Goal: Information Seeking & Learning: Compare options

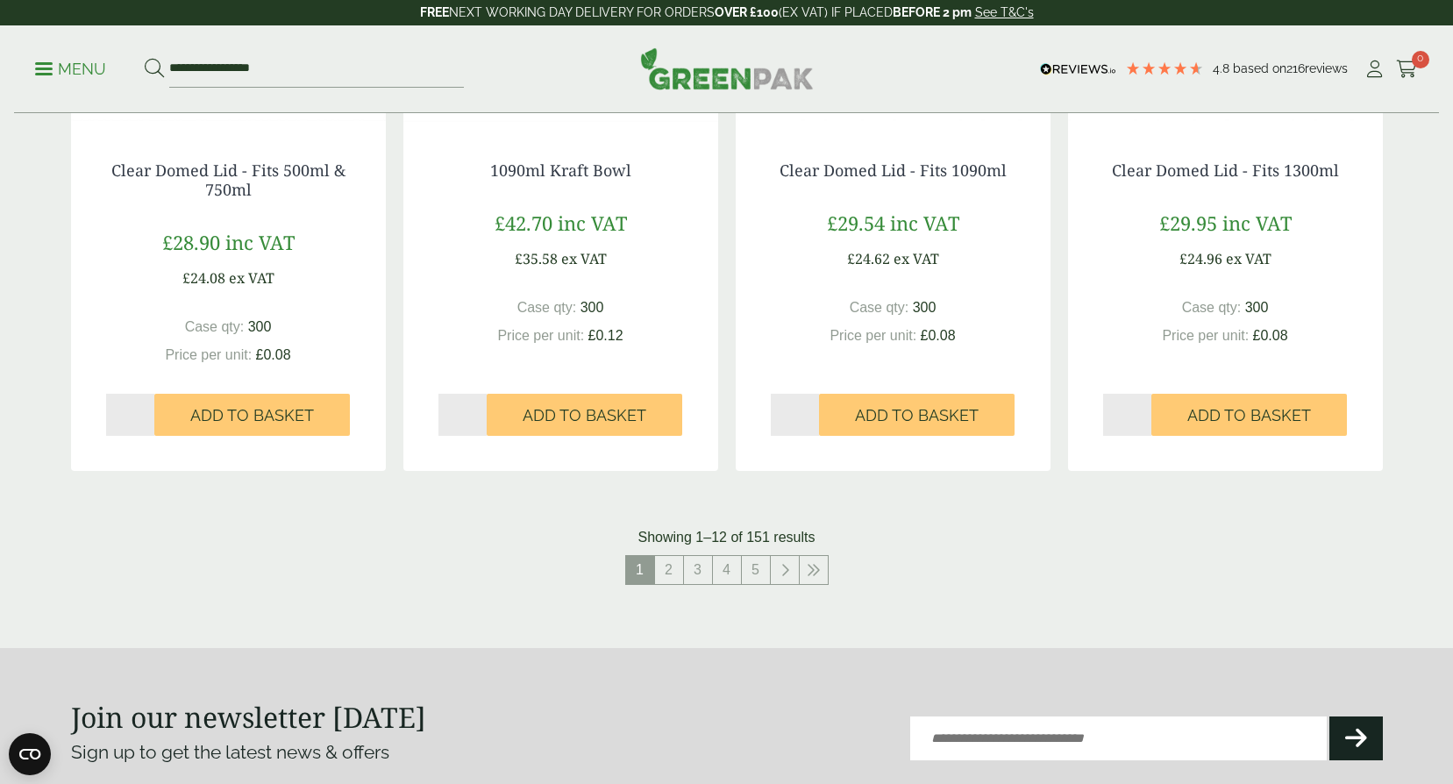
scroll to position [1753, 0]
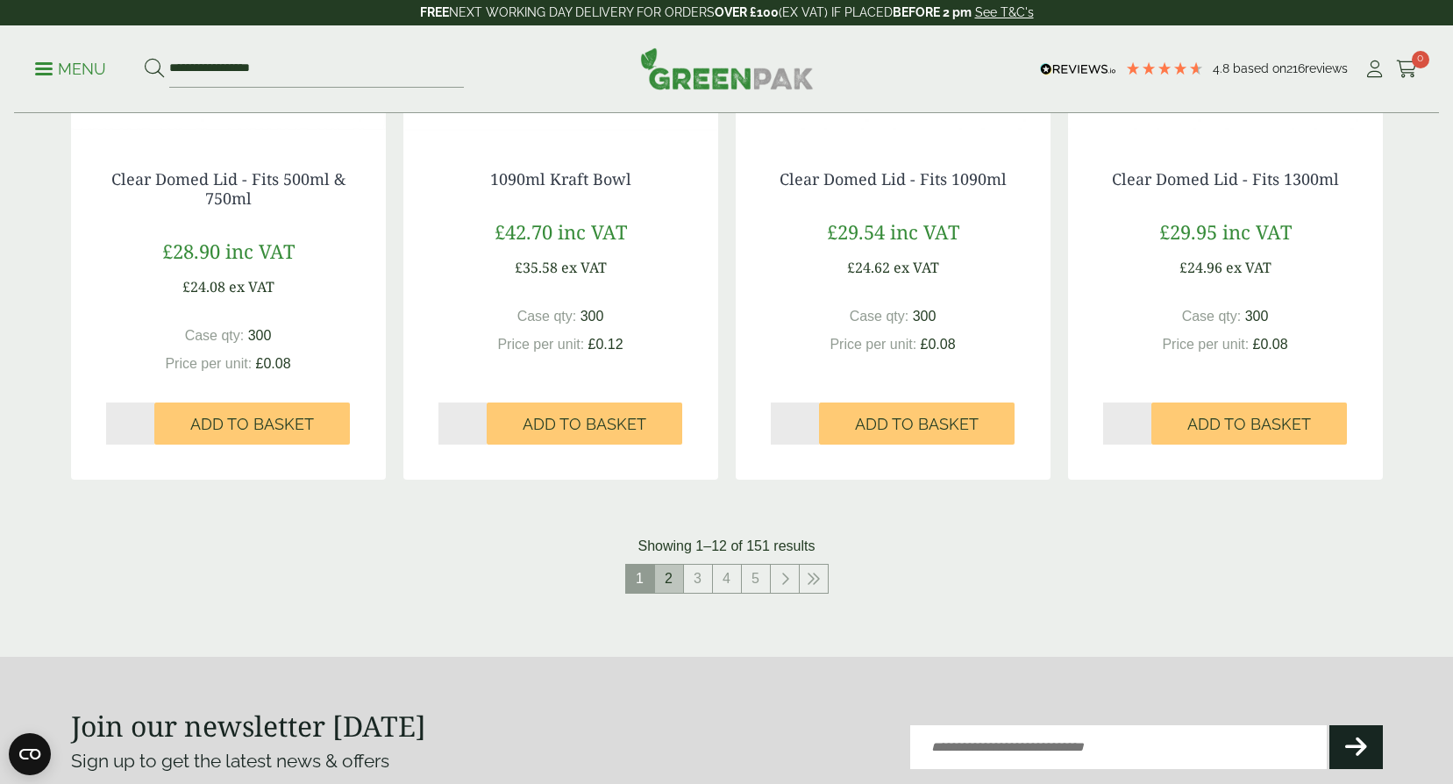
click at [679, 583] on link "2" at bounding box center [669, 579] width 28 height 28
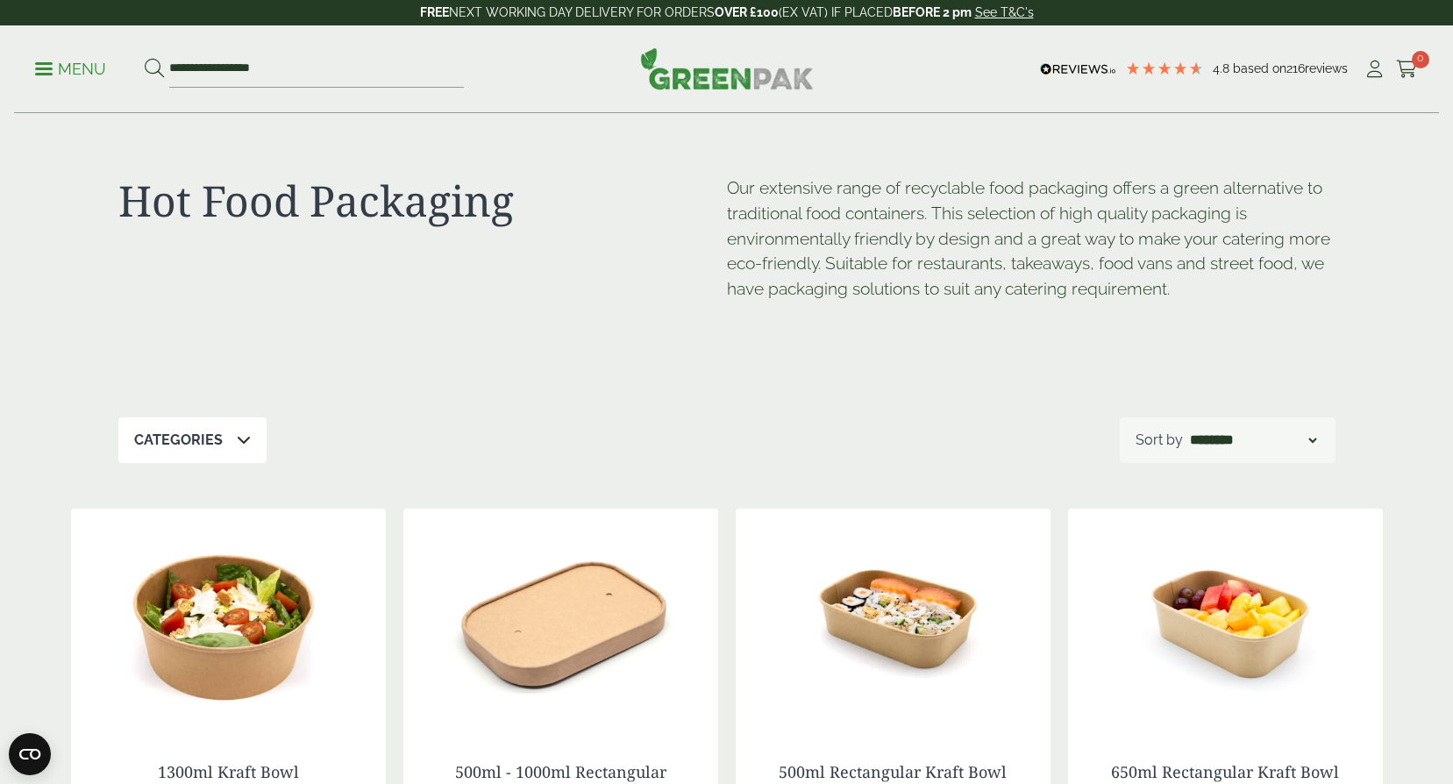
click at [45, 70] on p "Menu" at bounding box center [70, 69] width 71 height 21
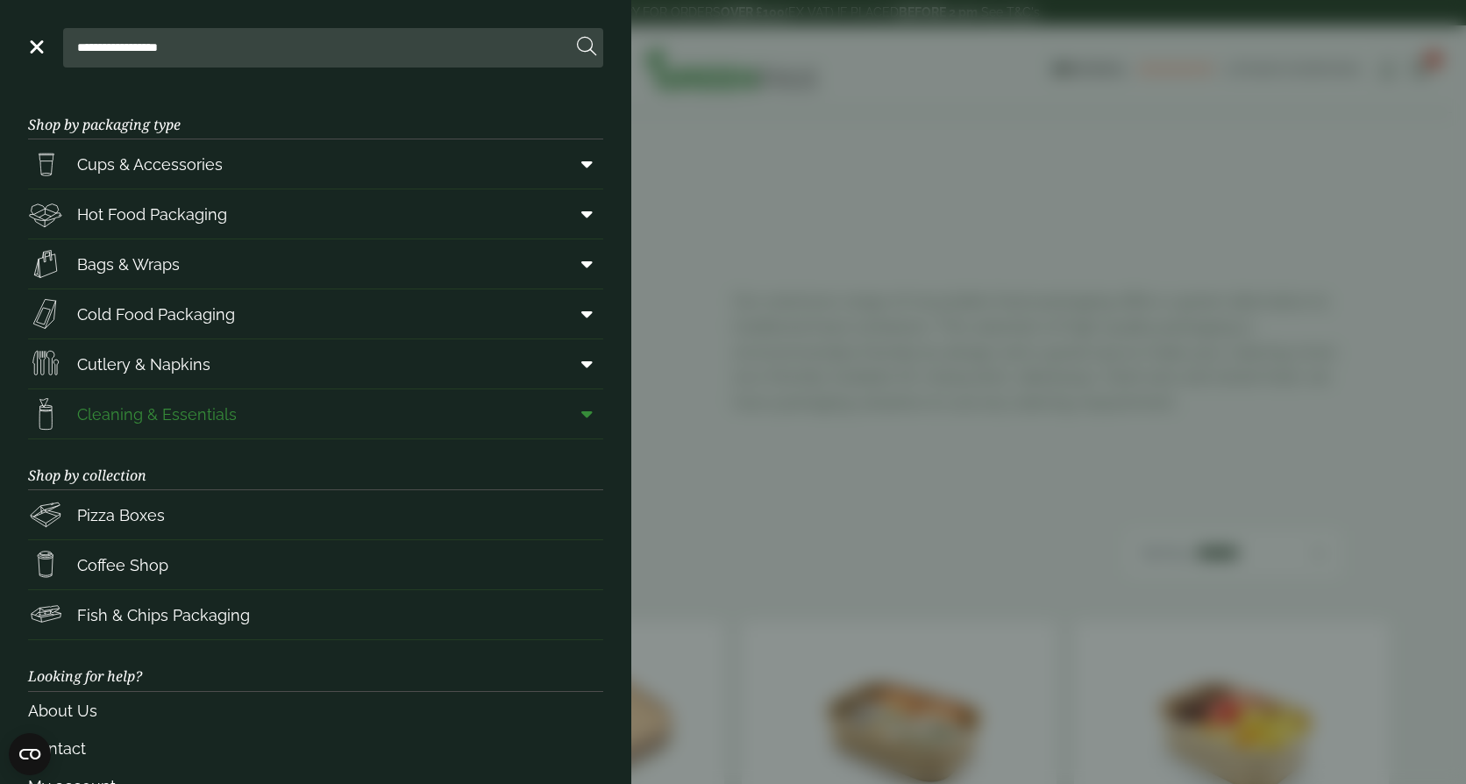
click at [135, 411] on span "Cleaning & Essentials" at bounding box center [157, 414] width 160 height 24
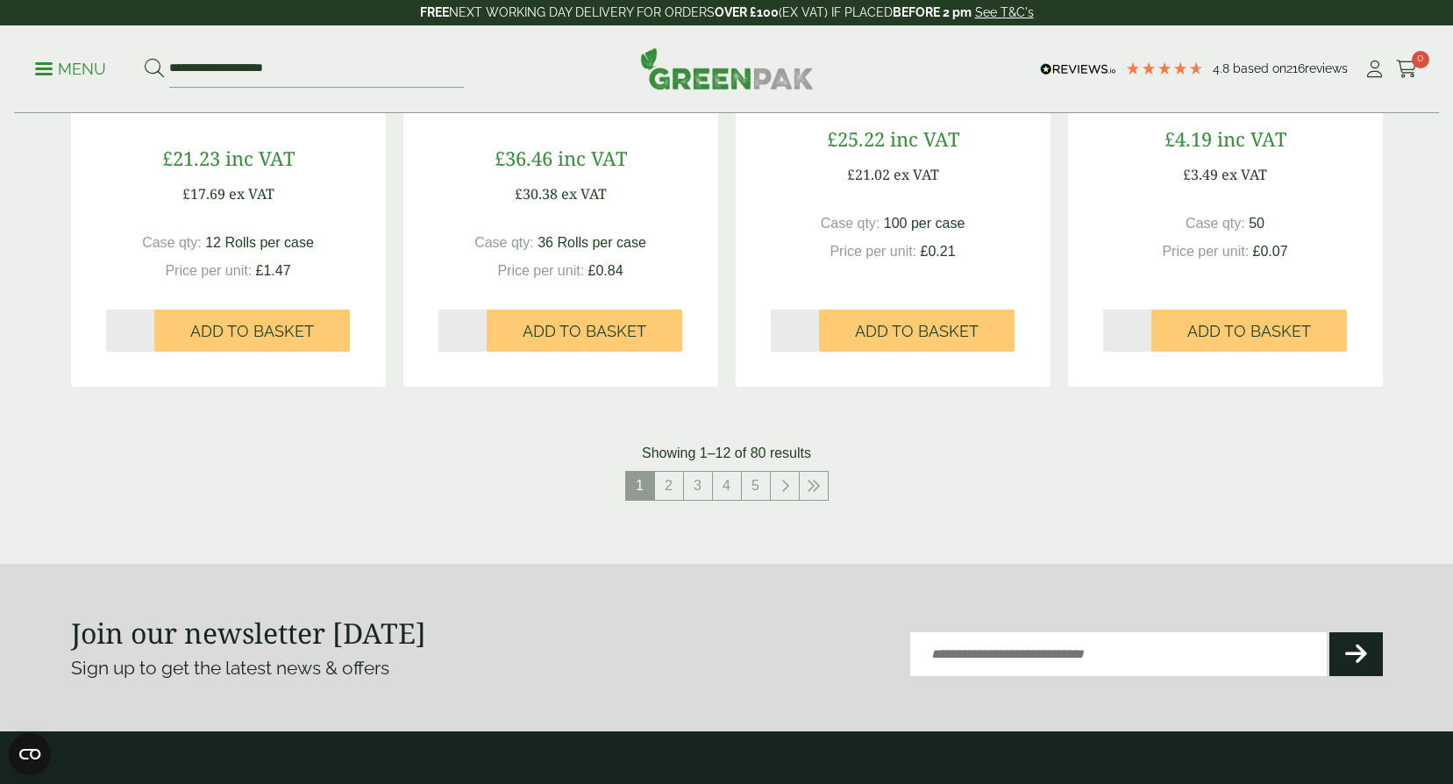
scroll to position [1753, 0]
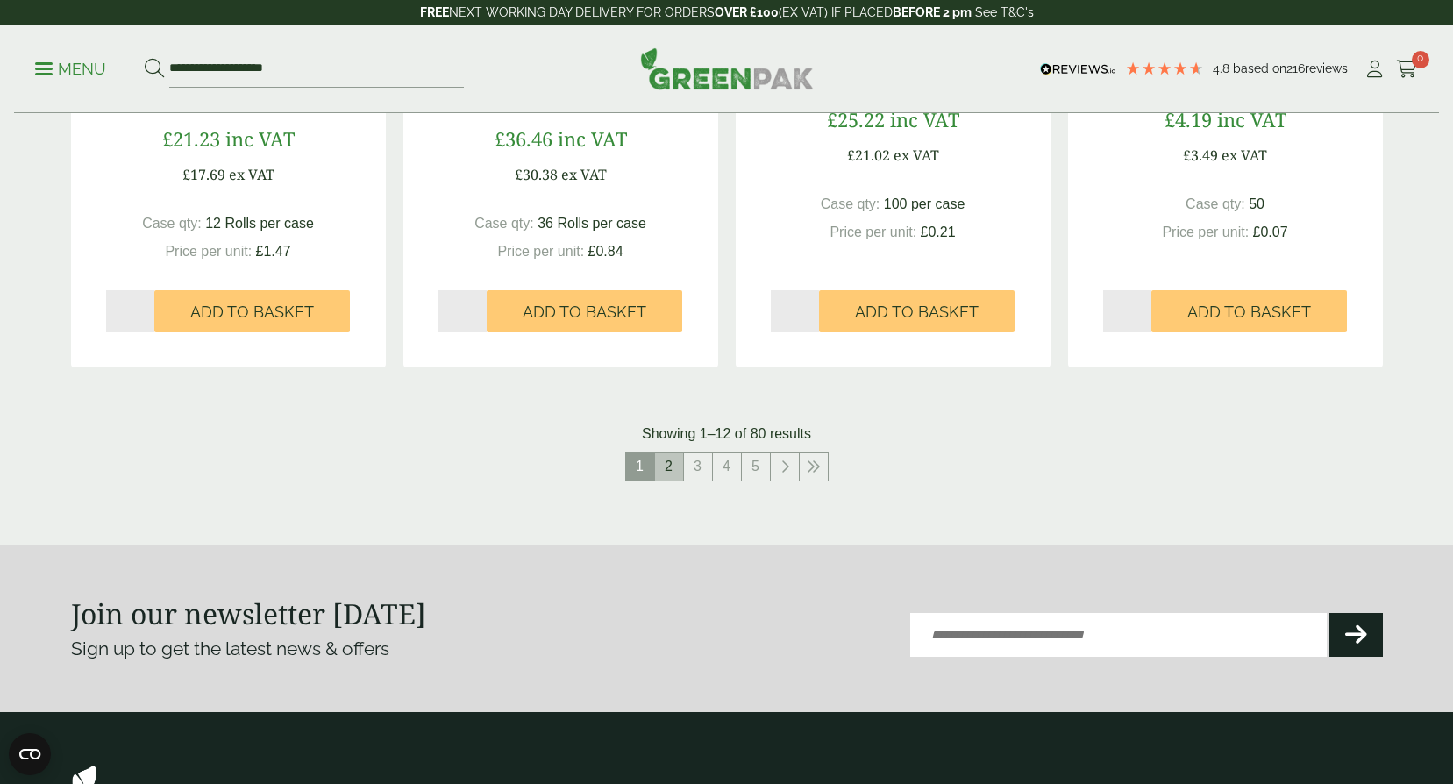
click at [672, 473] on link "2" at bounding box center [669, 466] width 28 height 28
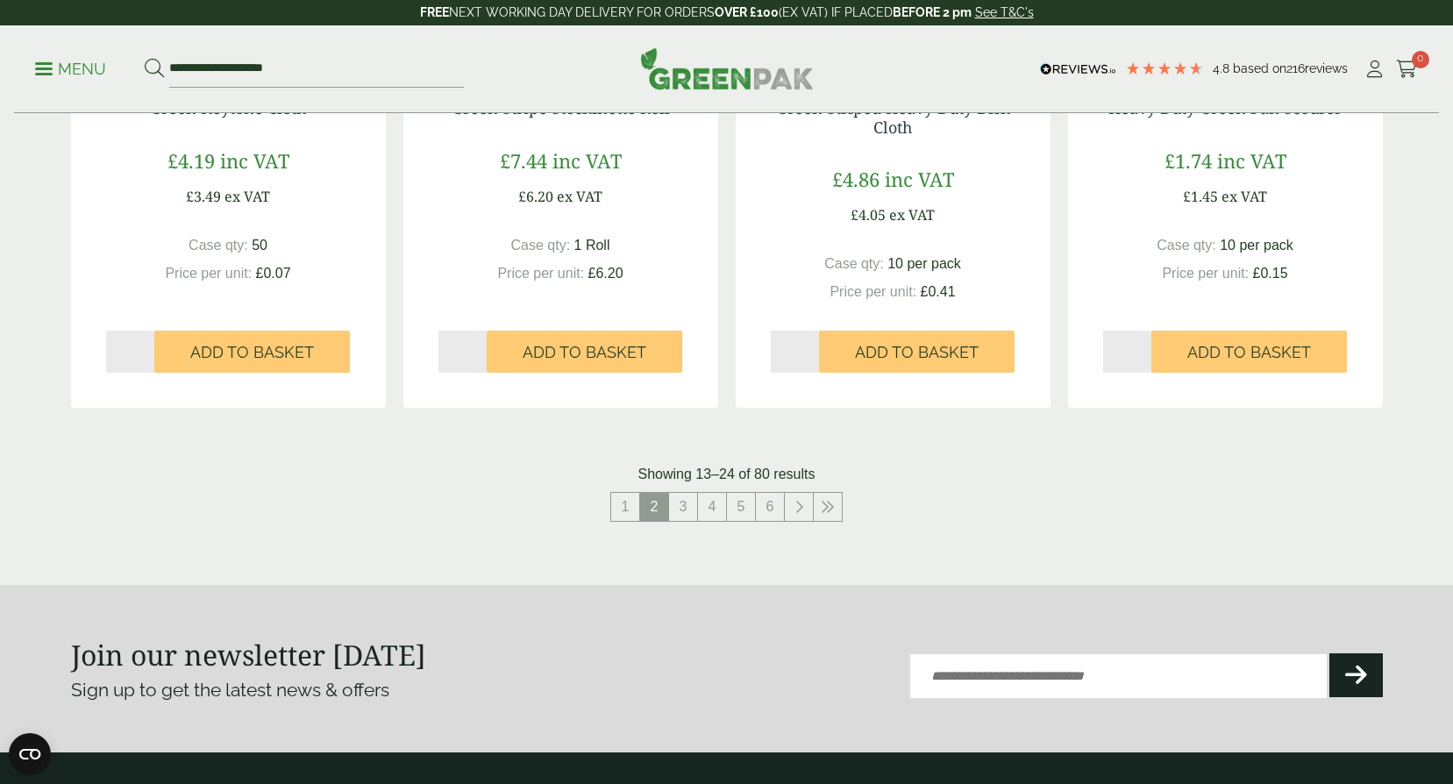
scroll to position [1753, 0]
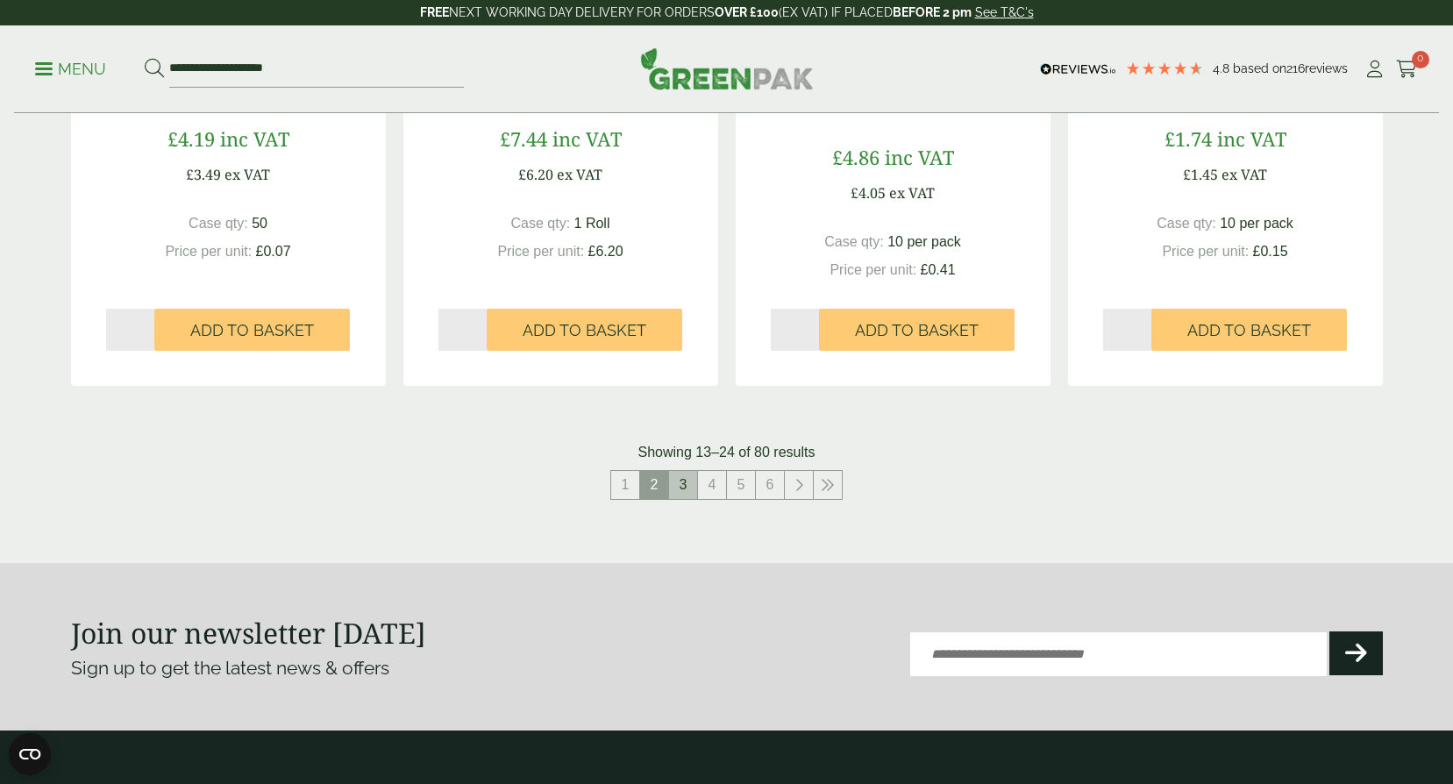
click at [679, 486] on link "3" at bounding box center [683, 485] width 28 height 28
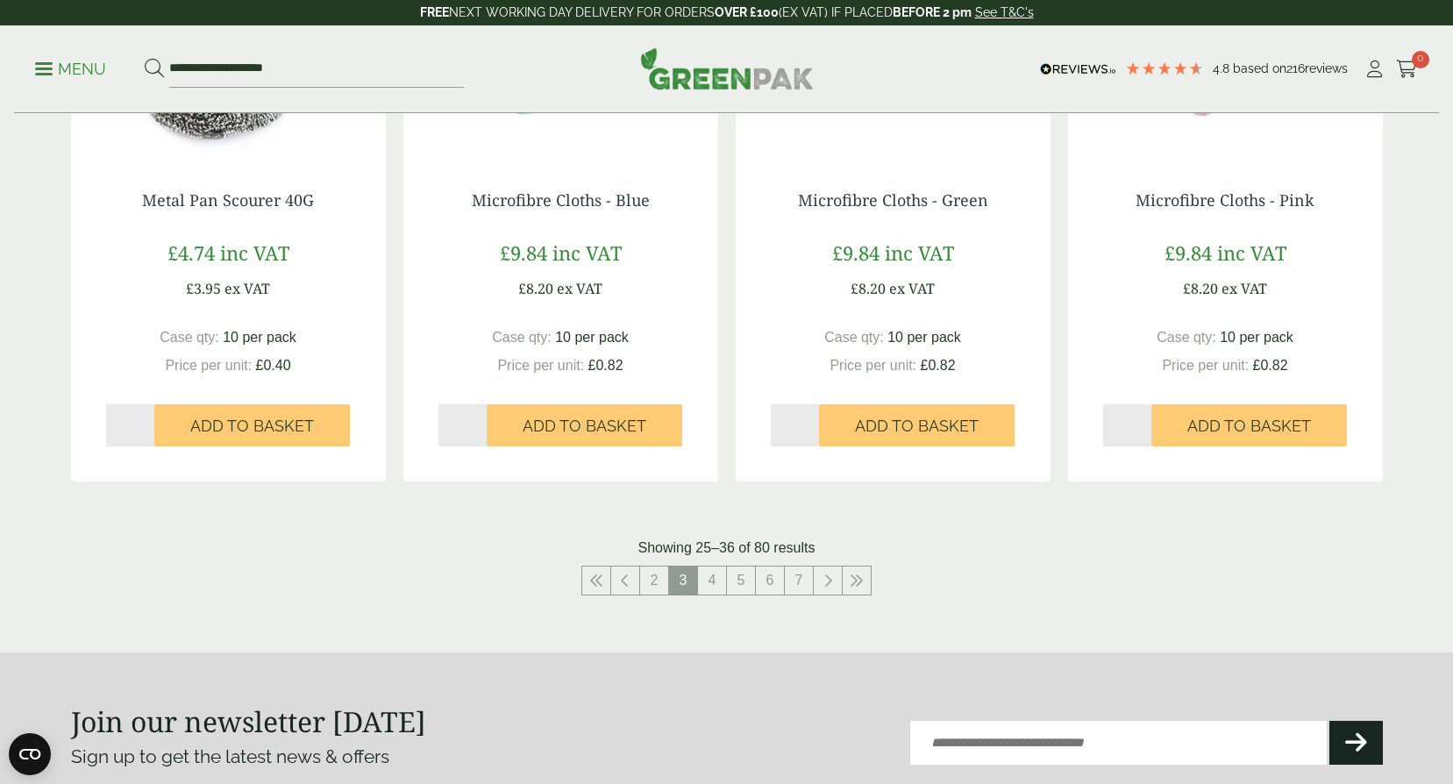
scroll to position [1666, 0]
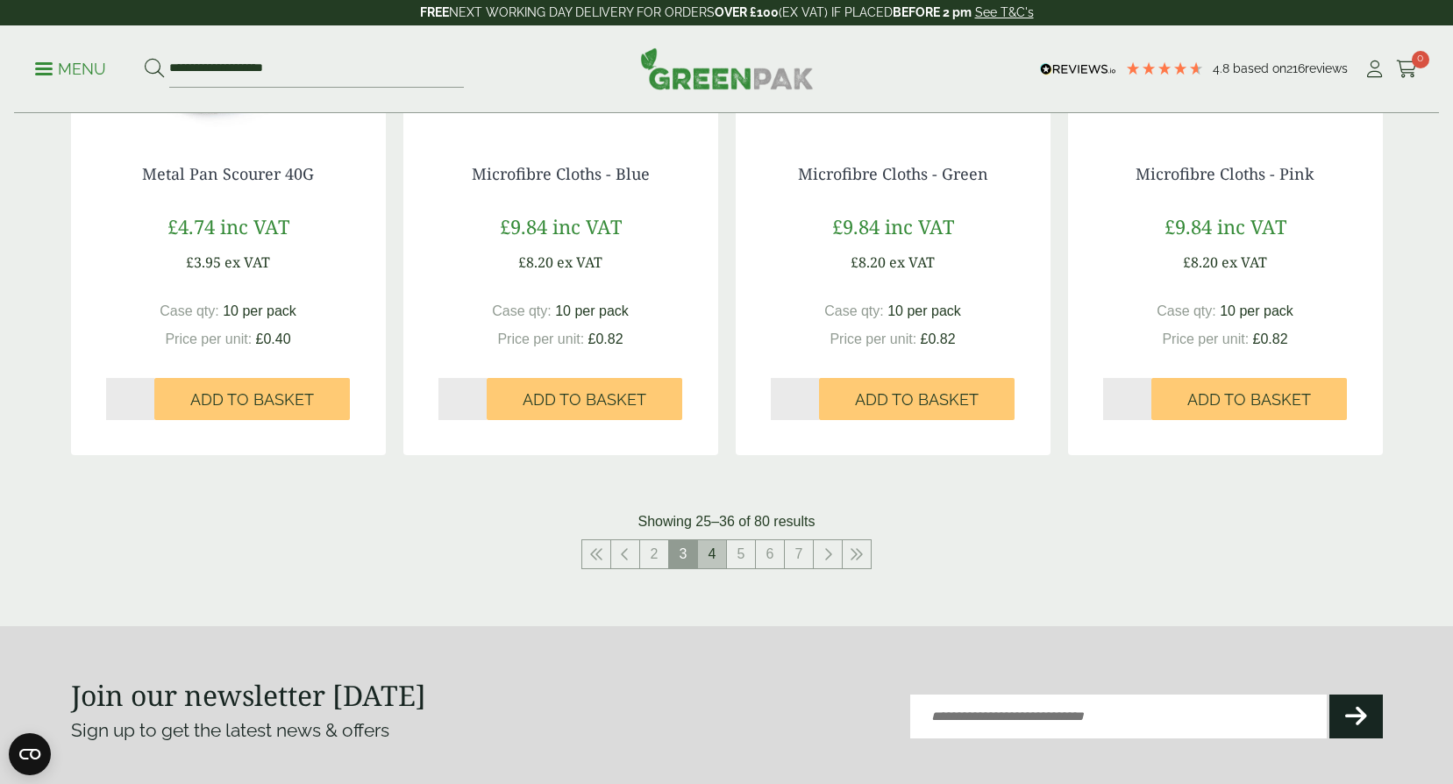
click at [709, 555] on link "4" at bounding box center [712, 554] width 28 height 28
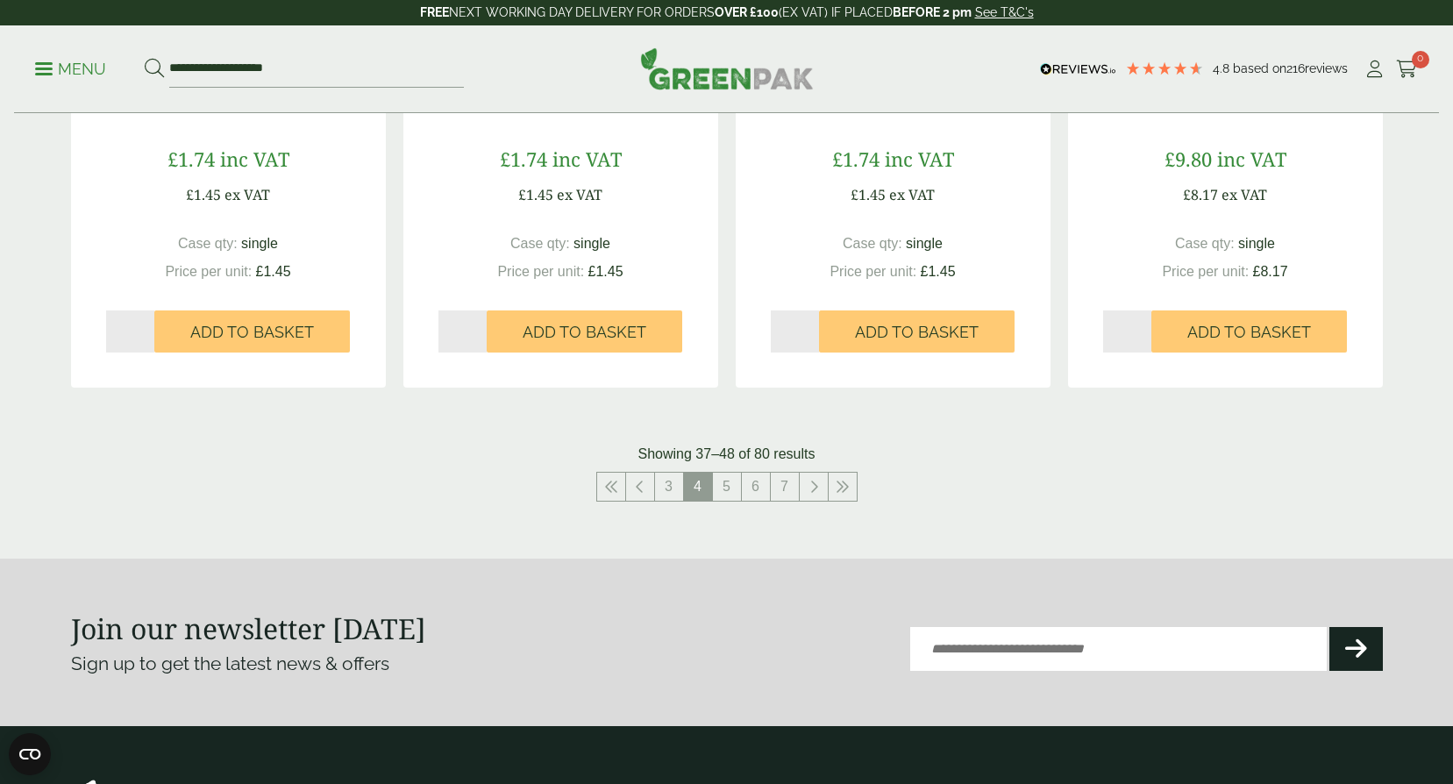
scroll to position [1753, 0]
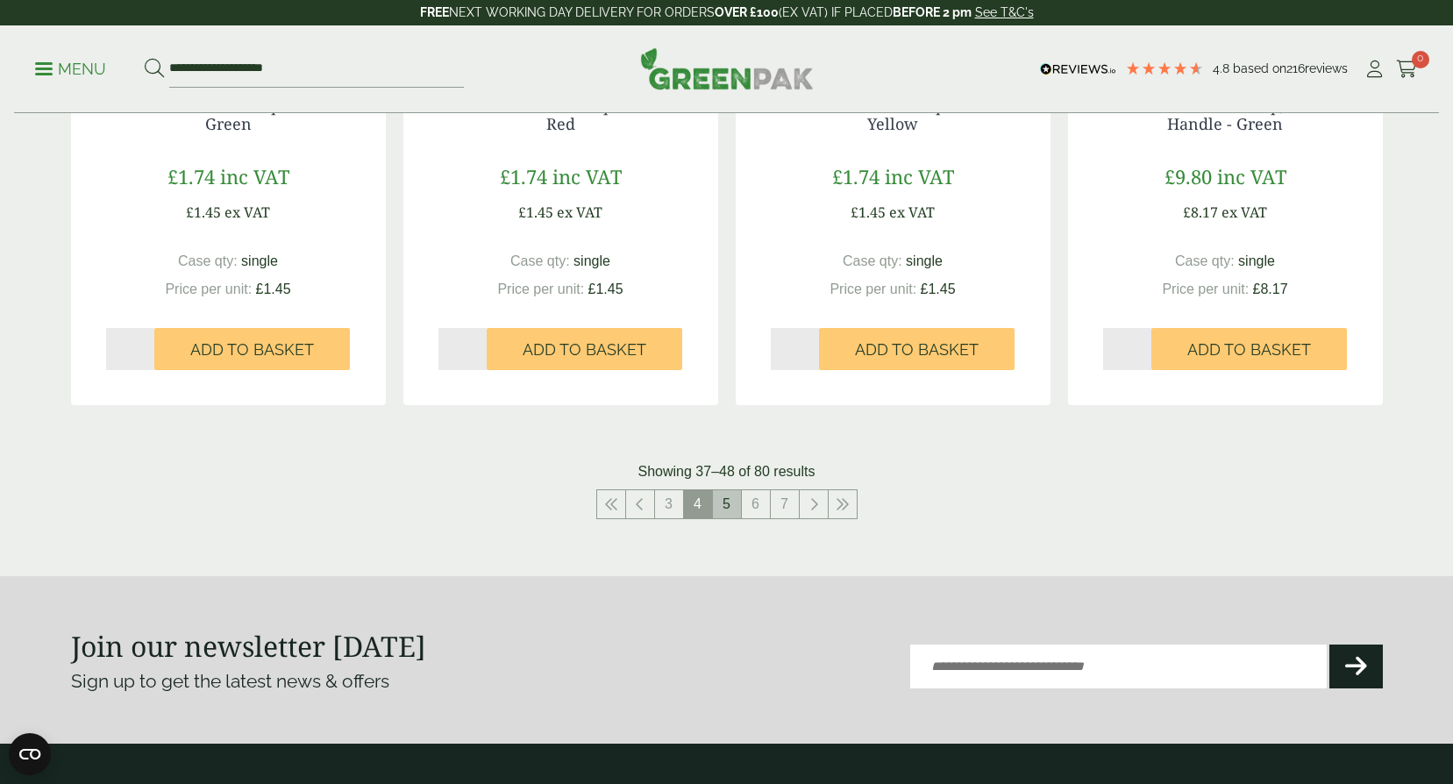
click at [727, 505] on link "5" at bounding box center [727, 504] width 28 height 28
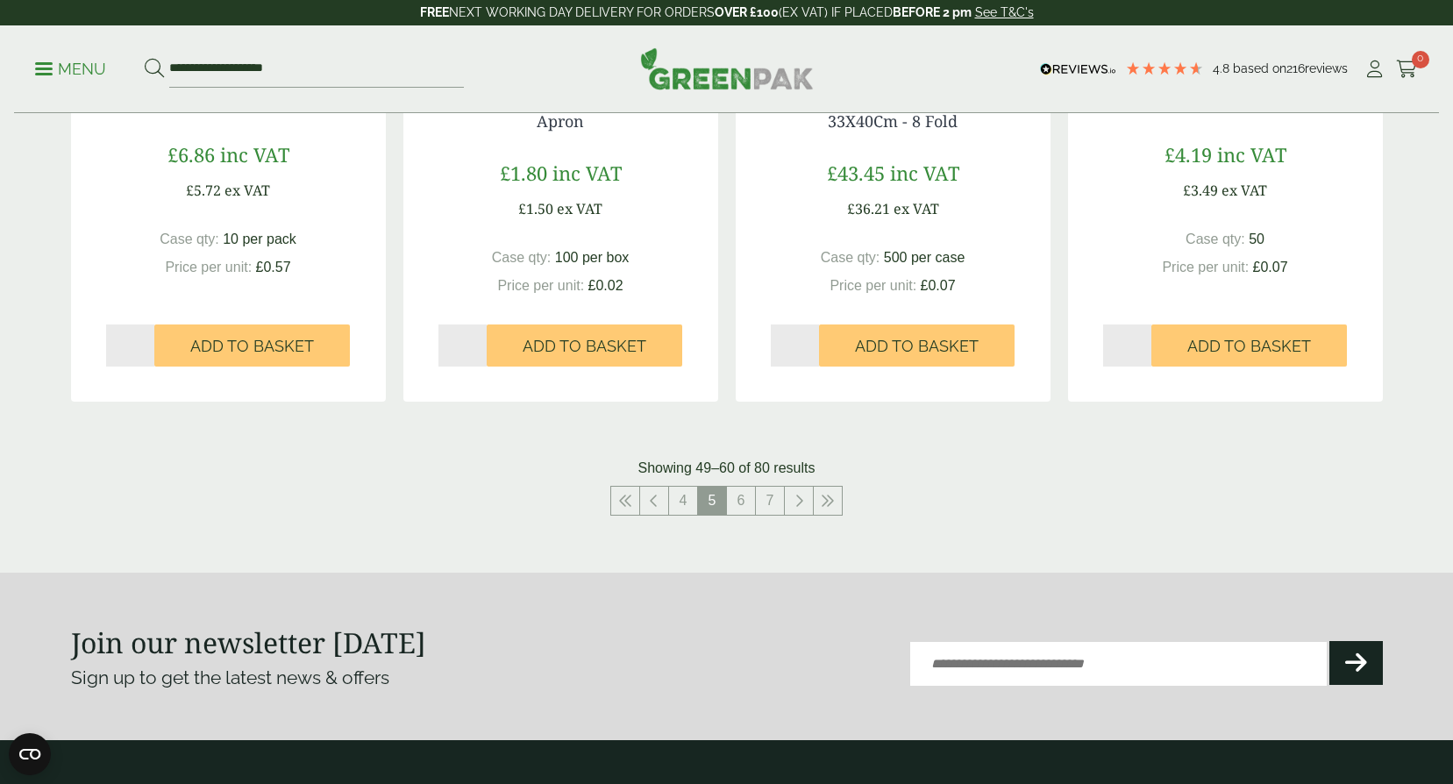
scroll to position [1753, 0]
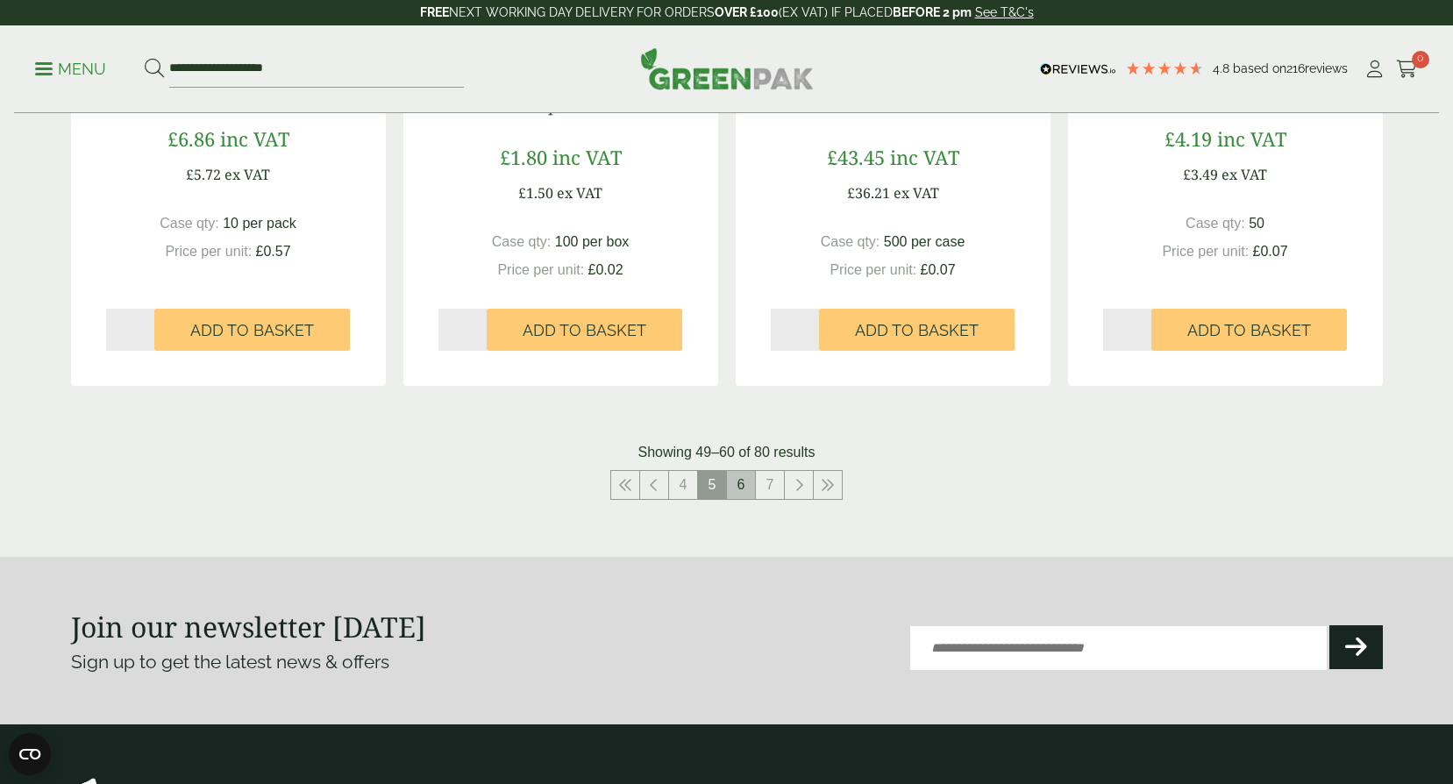
click at [747, 487] on link "6" at bounding box center [741, 485] width 28 height 28
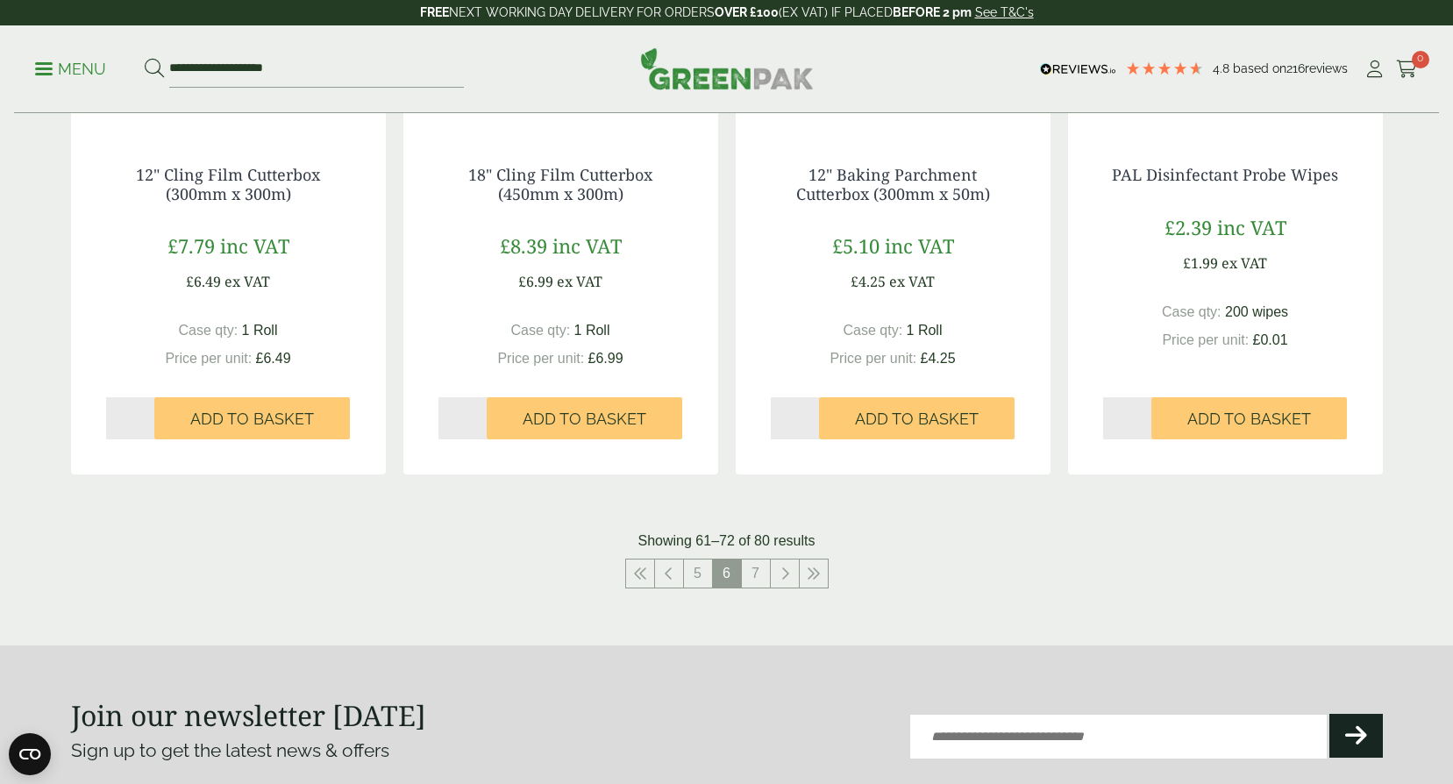
scroll to position [1841, 0]
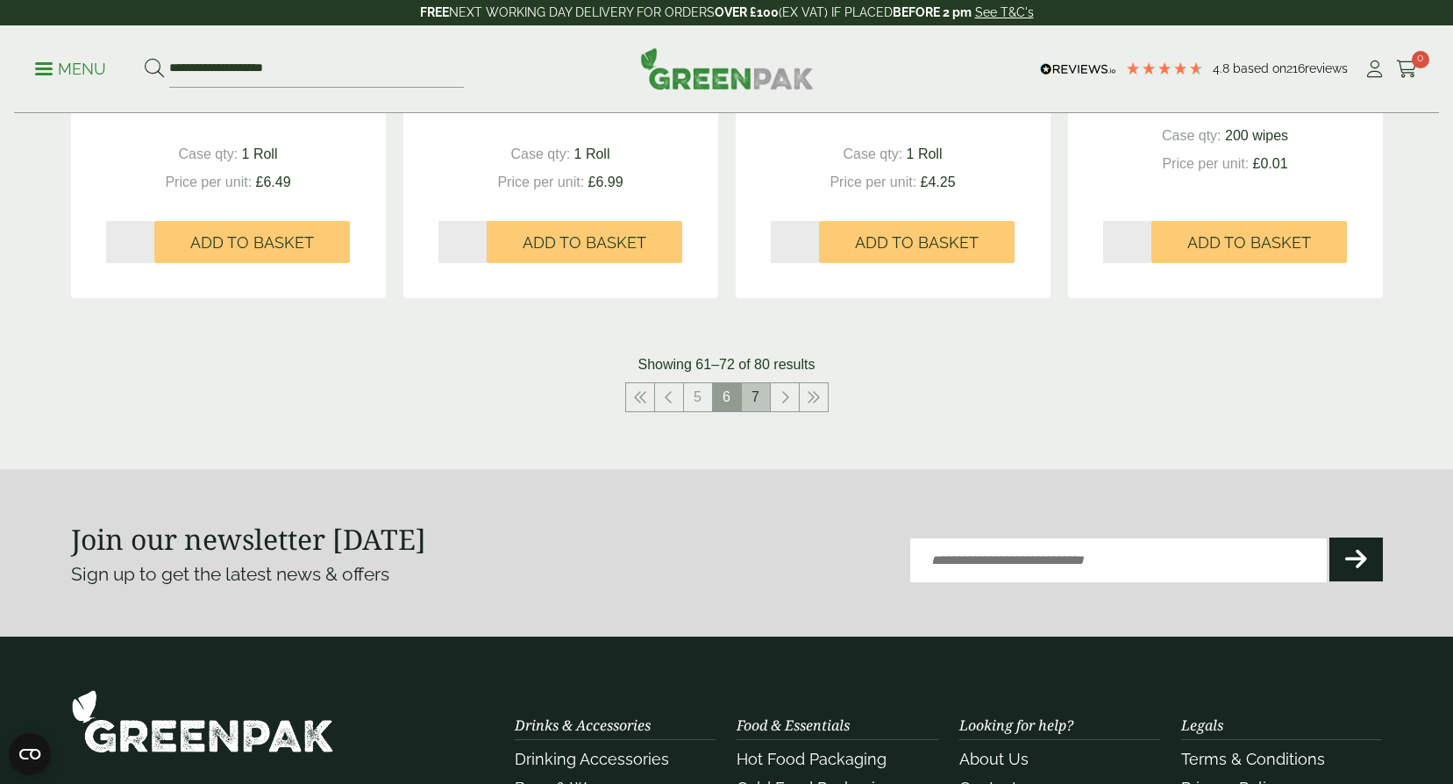
click at [757, 397] on link "7" at bounding box center [756, 397] width 28 height 28
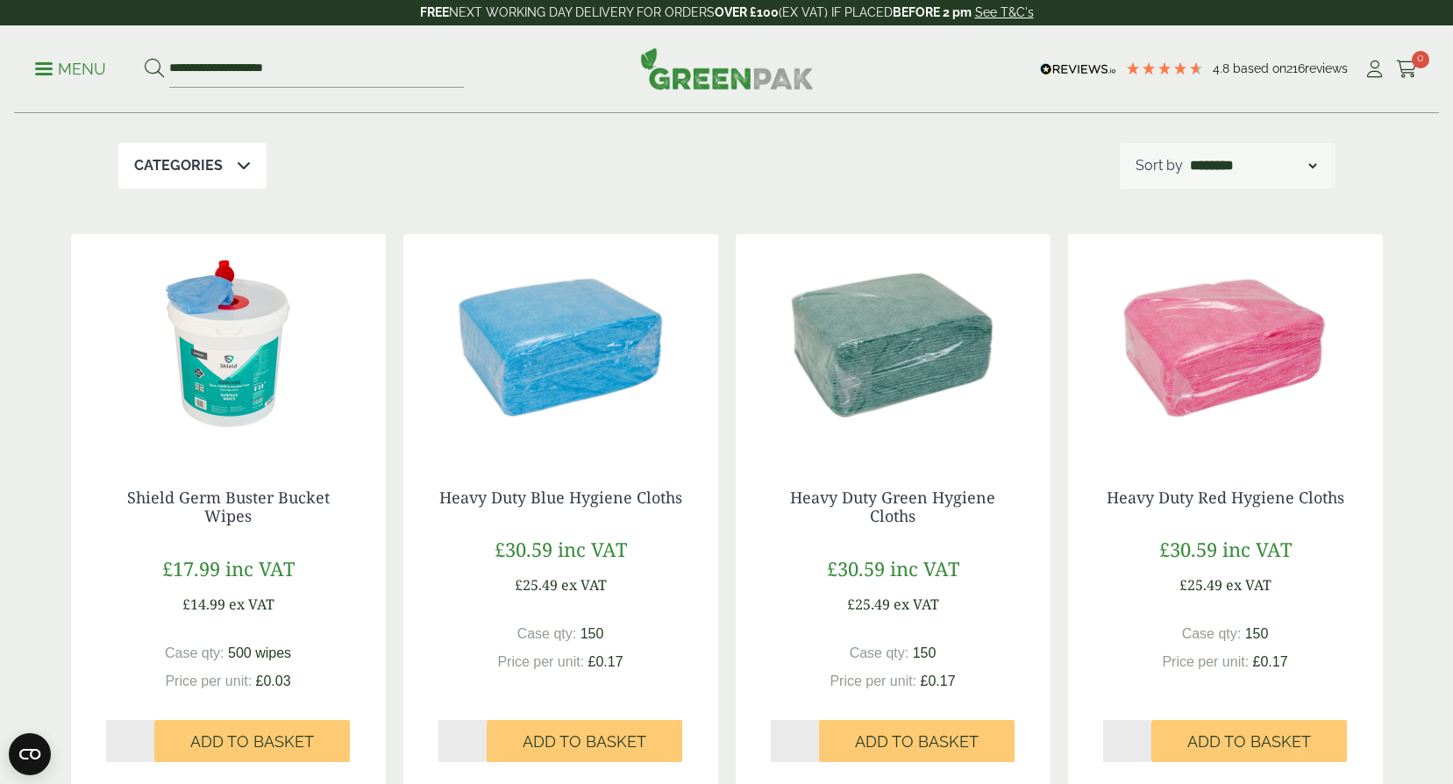
scroll to position [269, 0]
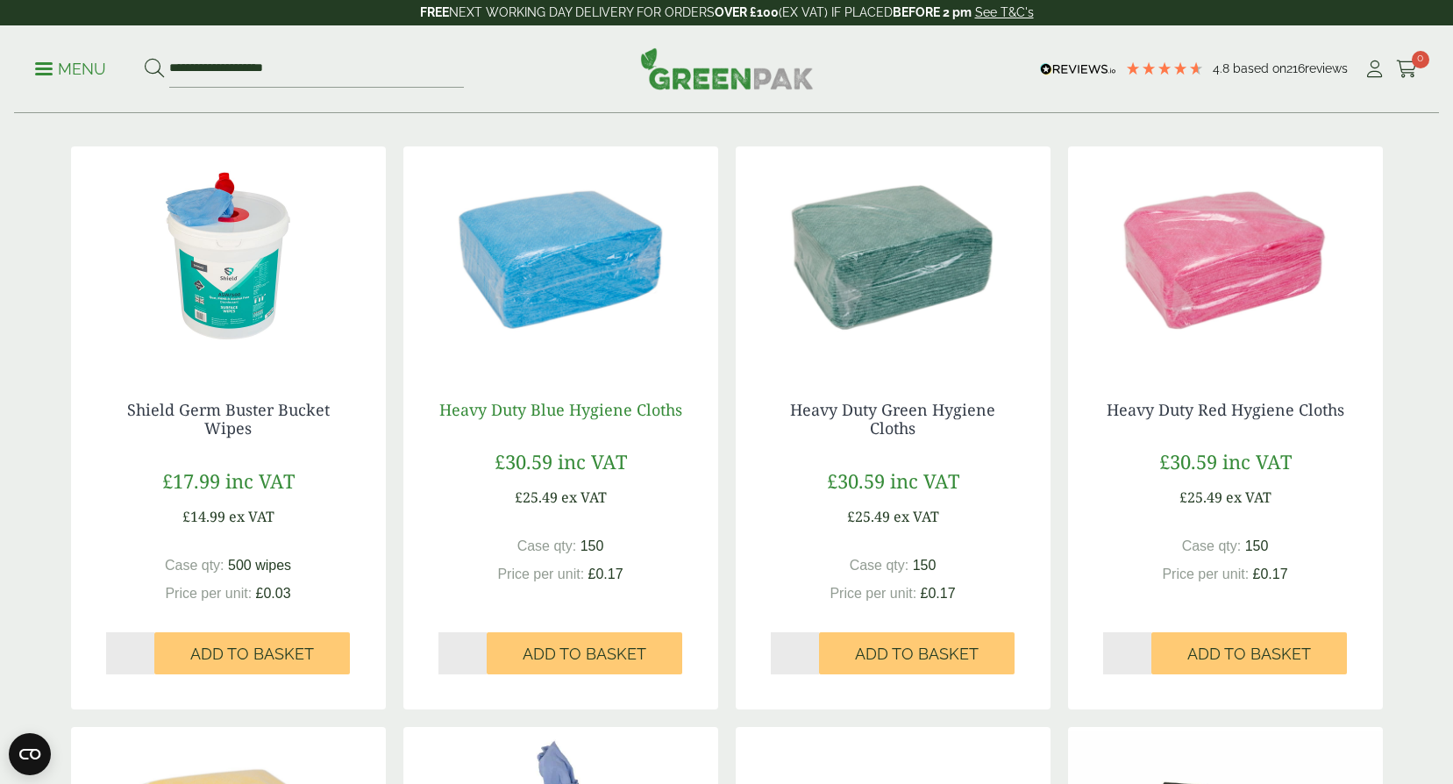
click at [565, 407] on link "Heavy Duty Blue Hygiene Cloths" at bounding box center [560, 409] width 243 height 21
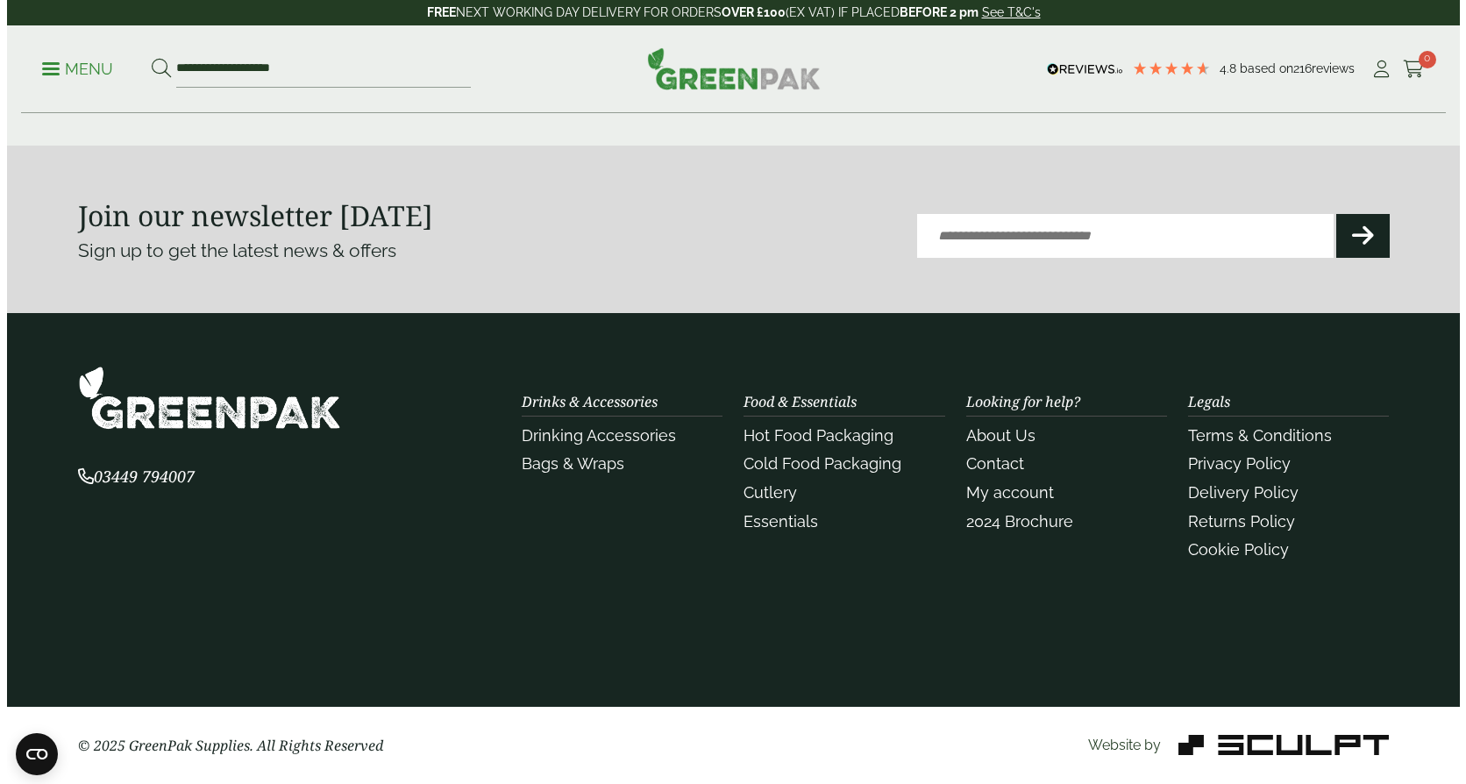
scroll to position [2165, 0]
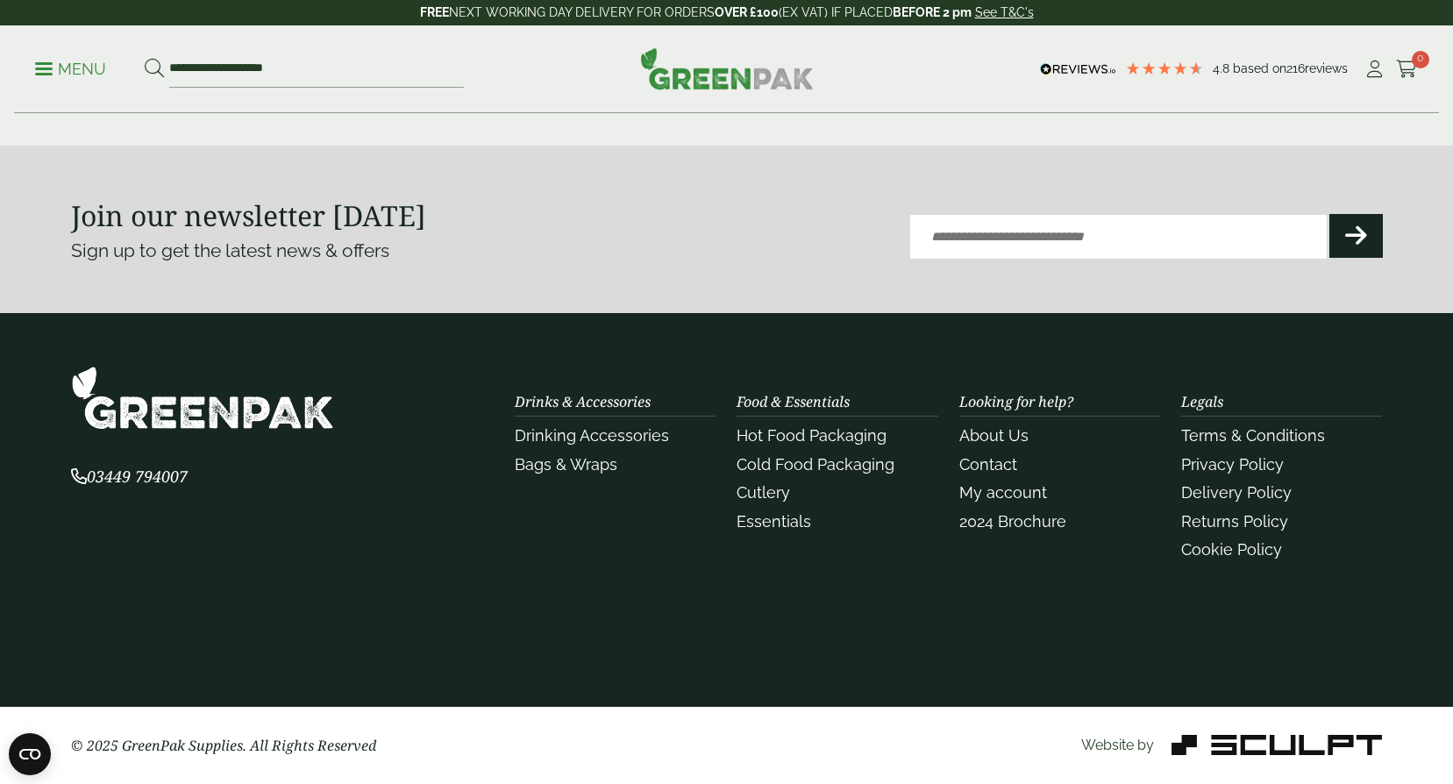
click at [41, 65] on p "Menu" at bounding box center [70, 69] width 71 height 21
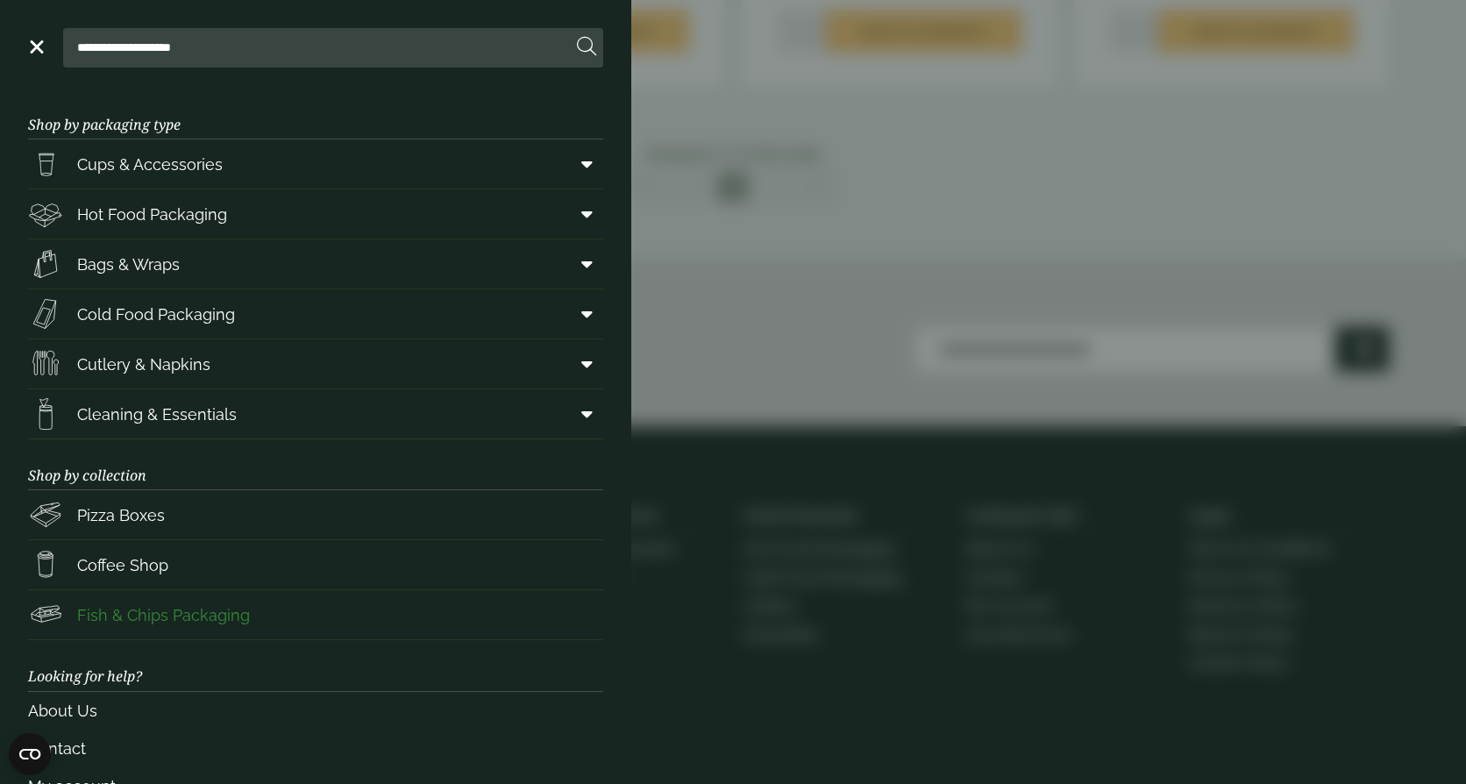
click at [175, 613] on span "Fish & Chips Packaging" at bounding box center [163, 615] width 173 height 24
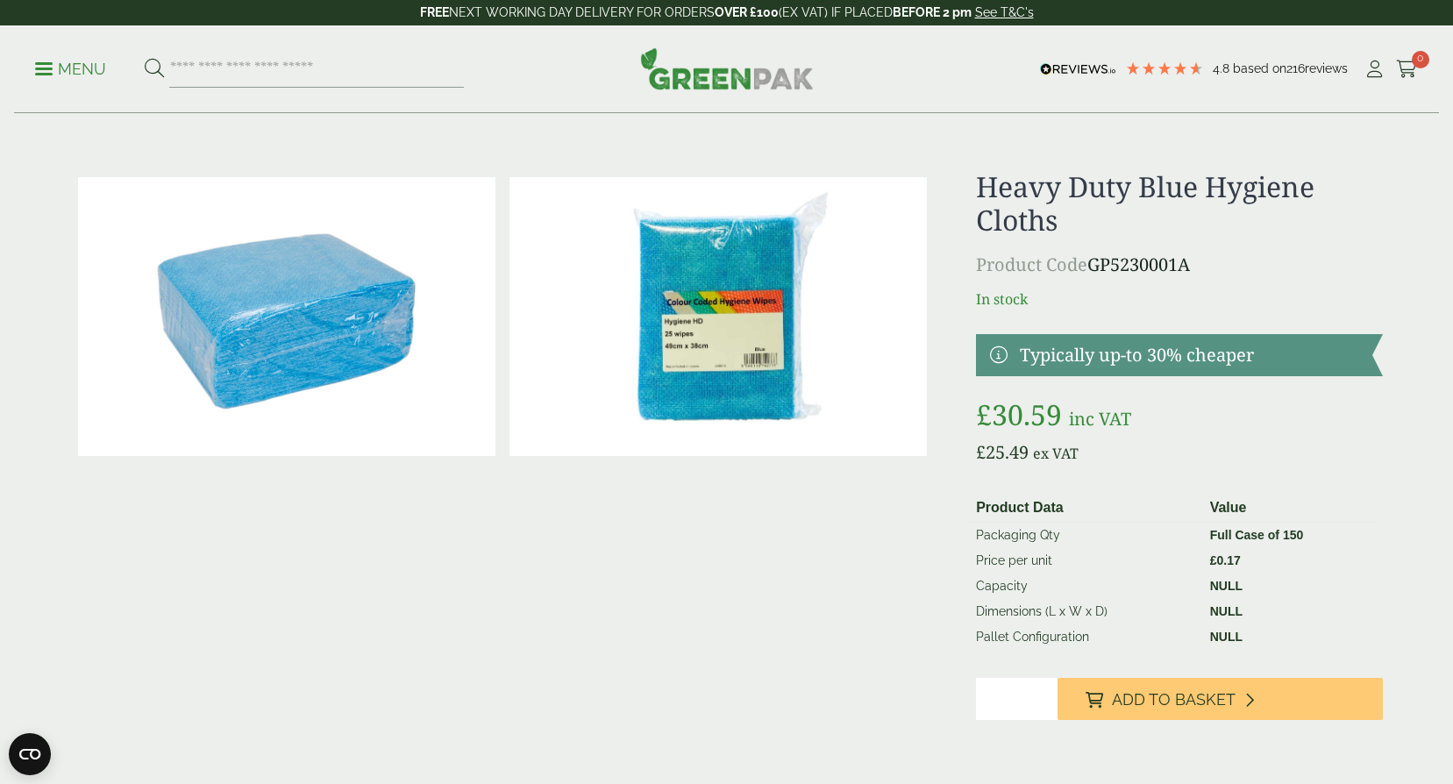
click at [45, 66] on p "Menu" at bounding box center [70, 69] width 71 height 21
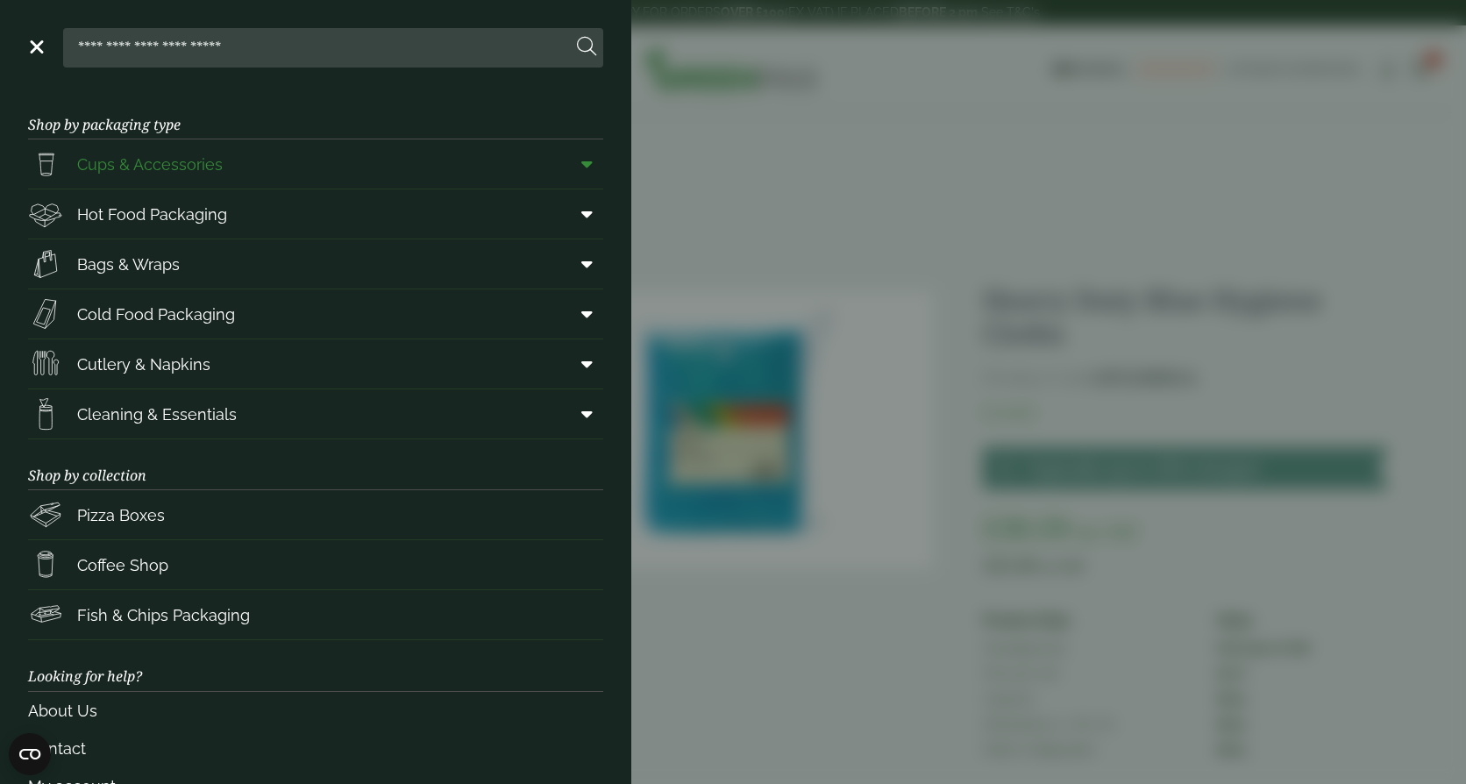
click at [174, 158] on span "Cups & Accessories" at bounding box center [150, 165] width 146 height 24
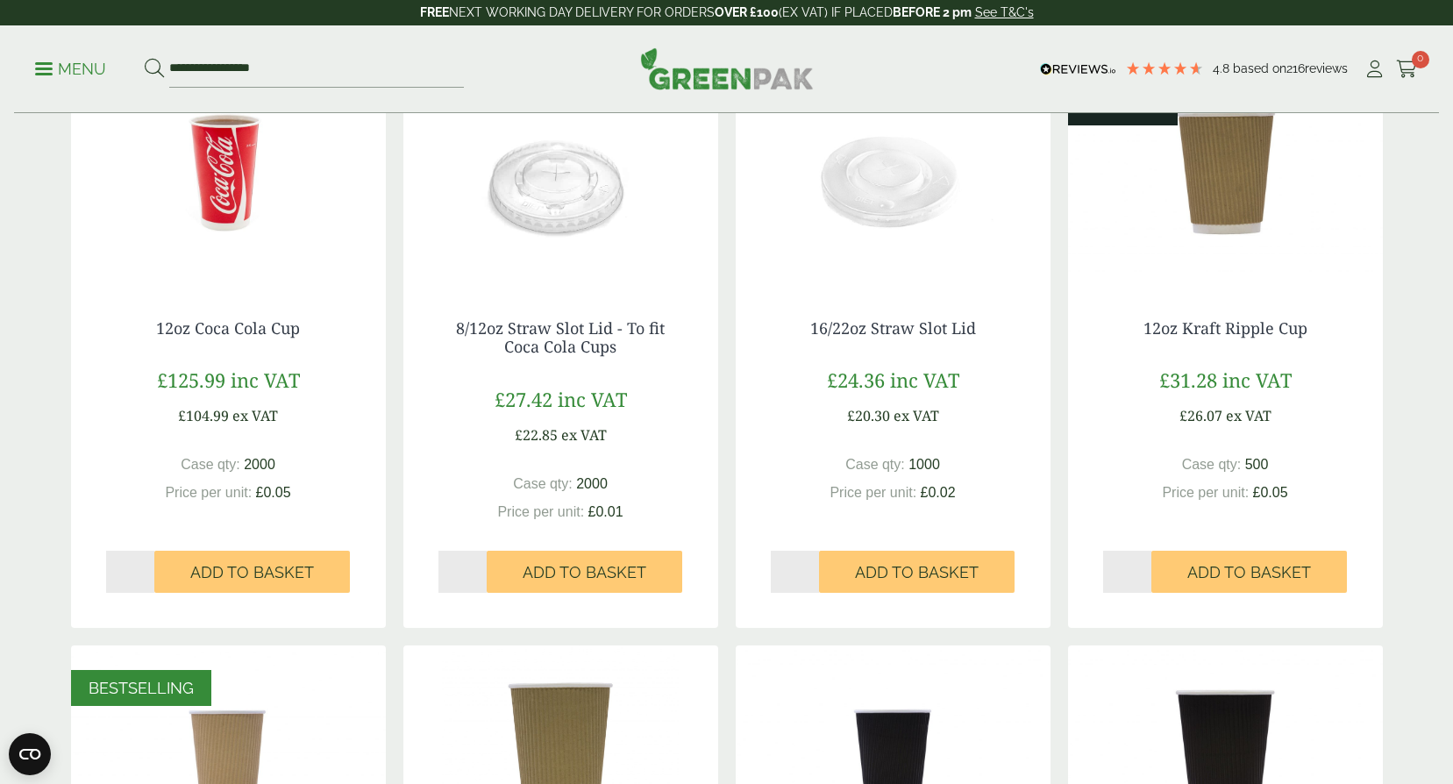
scroll to position [263, 0]
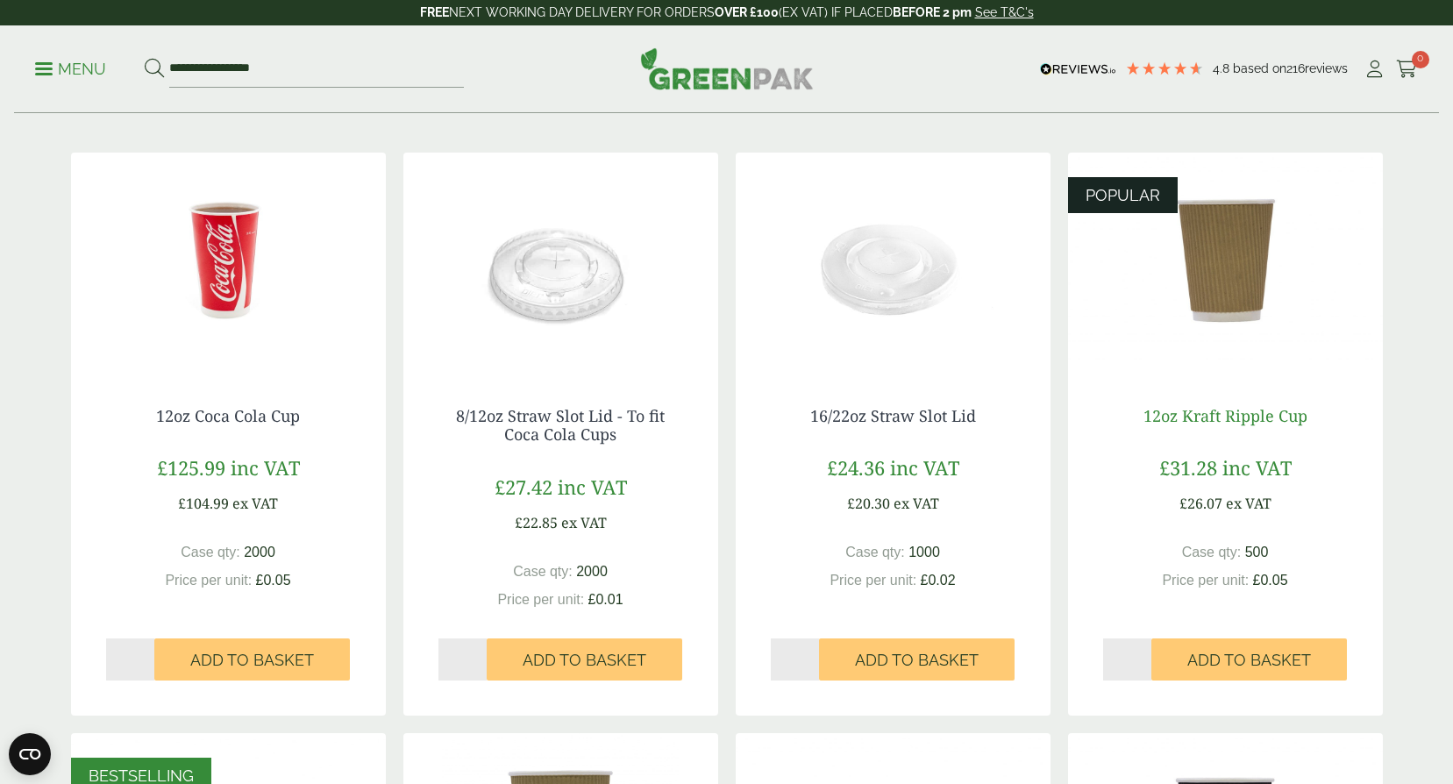
click at [1198, 417] on link "12oz Kraft Ripple Cup" at bounding box center [1225, 415] width 164 height 21
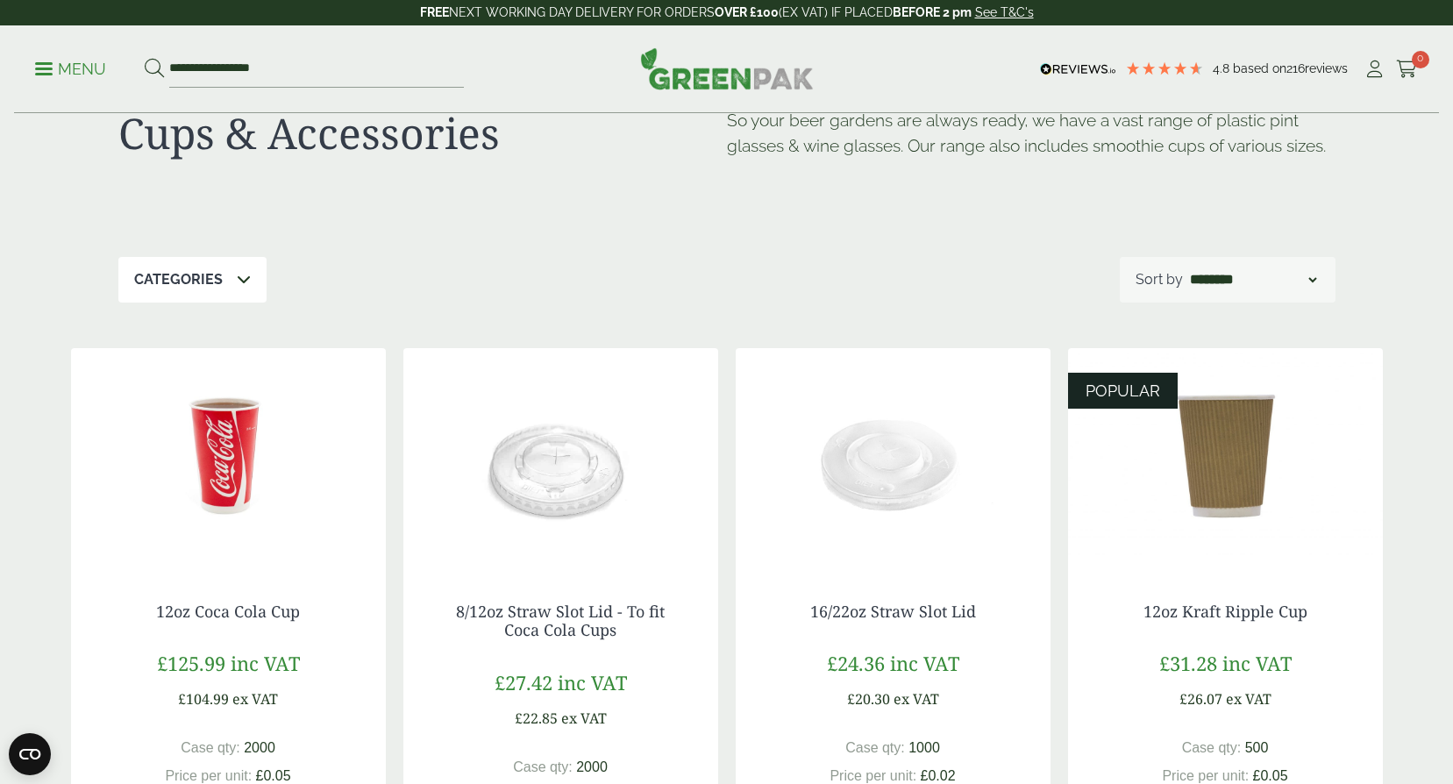
scroll to position [0, 0]
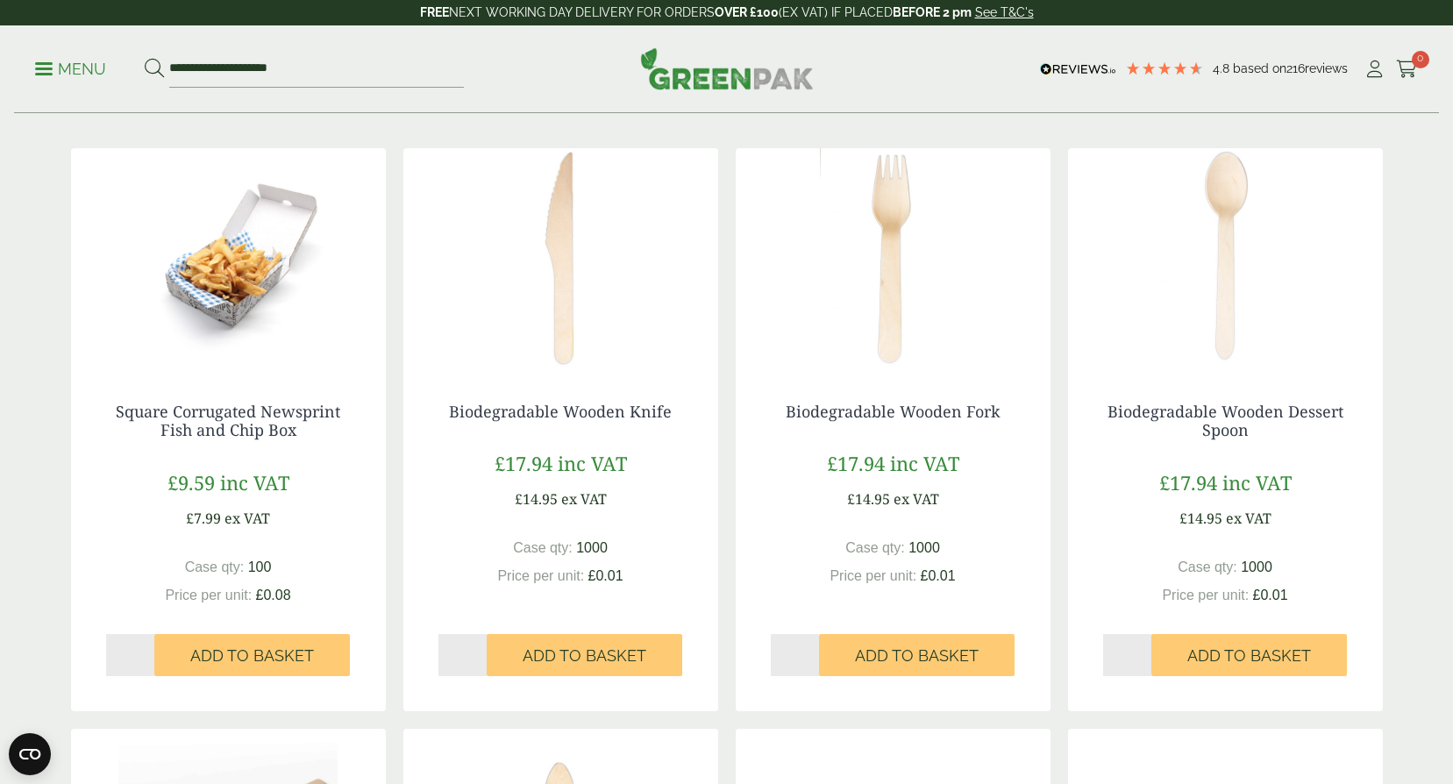
scroll to position [263, 0]
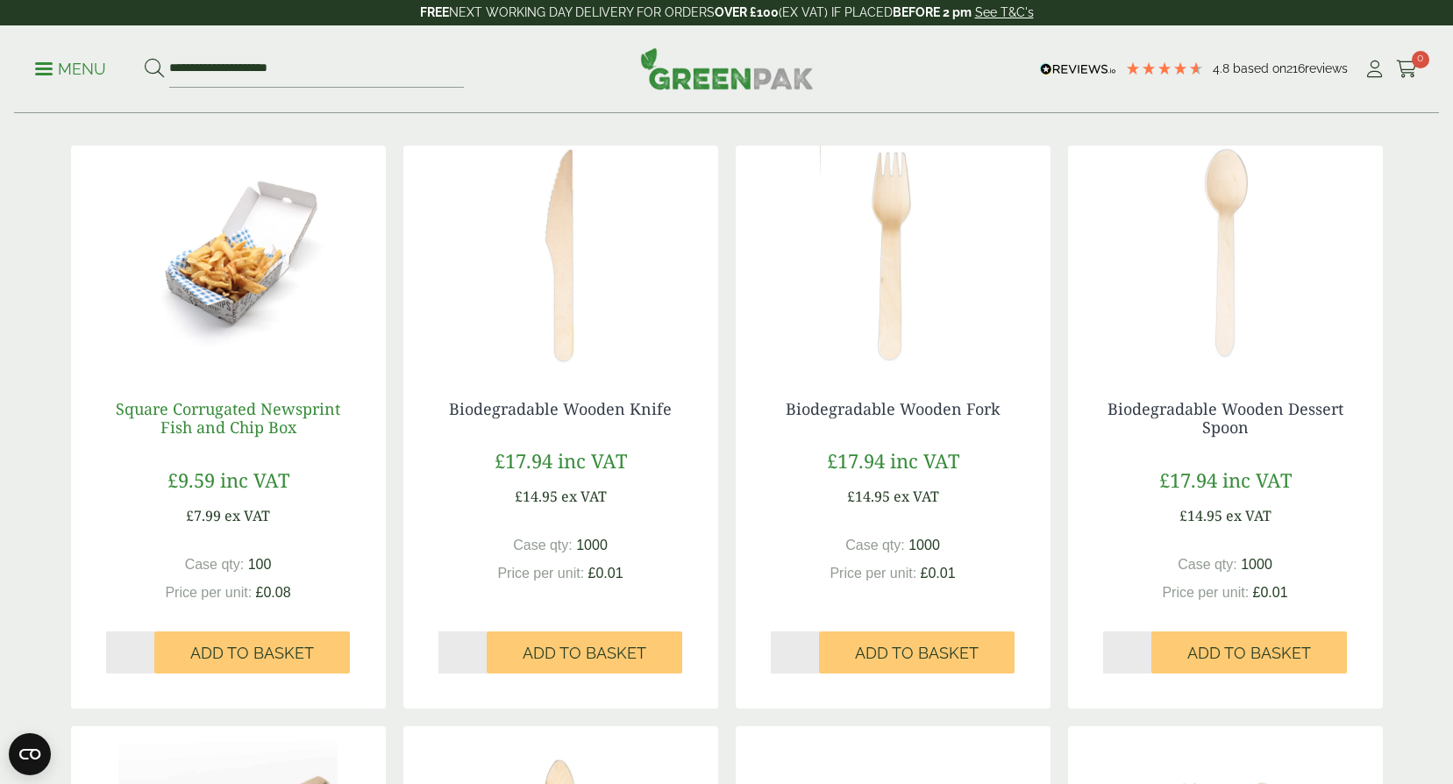
click at [248, 408] on link "Square Corrugated Newsprint Fish and Chip Box" at bounding box center [228, 418] width 224 height 40
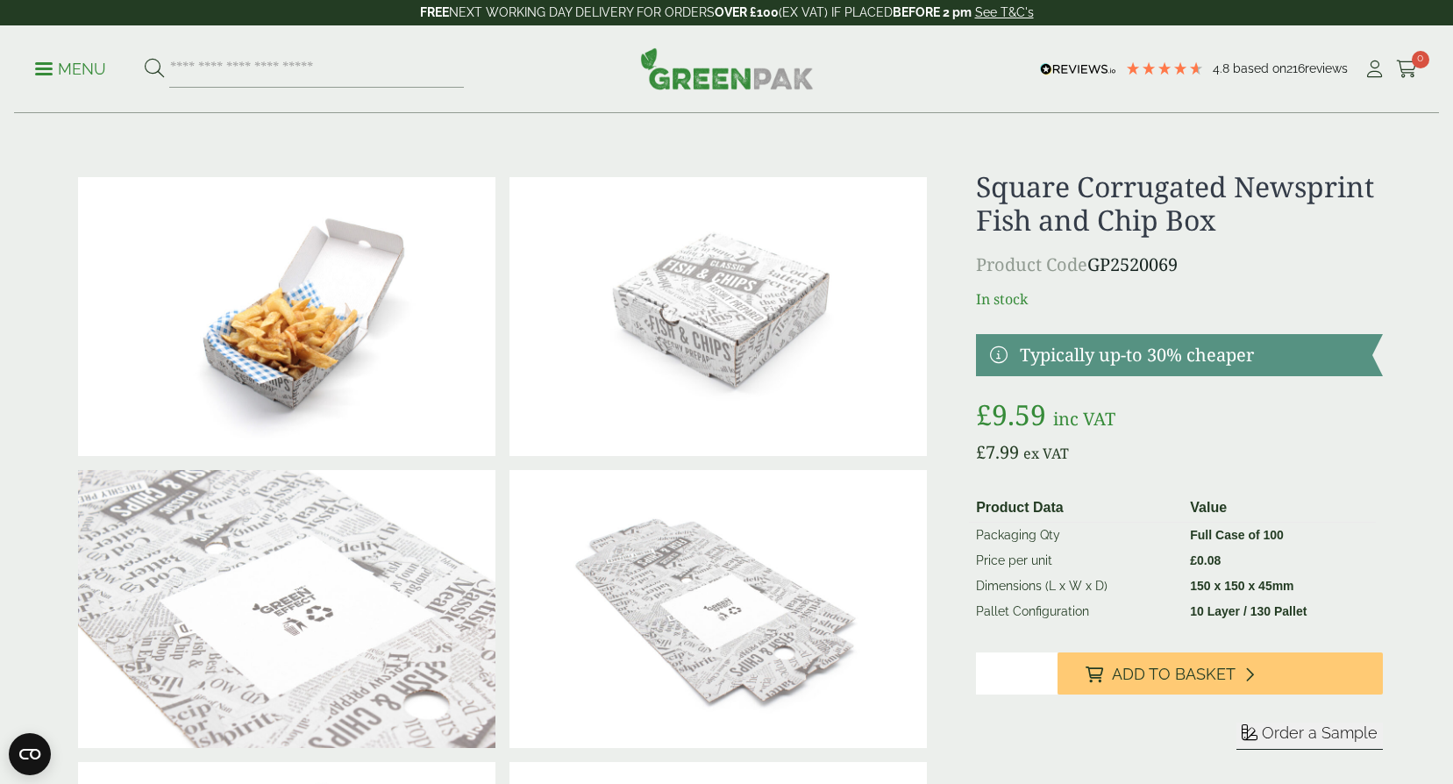
click at [270, 368] on img at bounding box center [286, 316] width 417 height 279
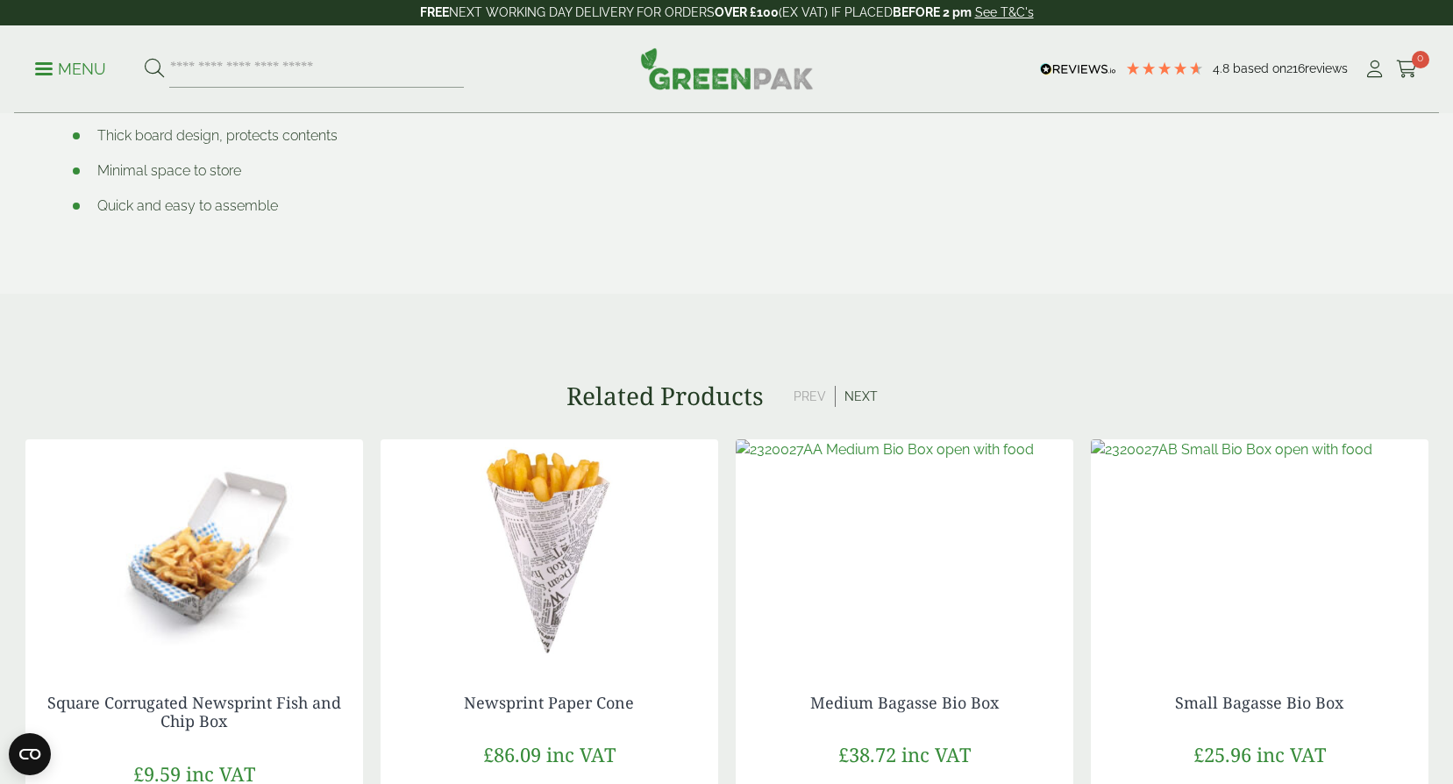
scroll to position [1227, 0]
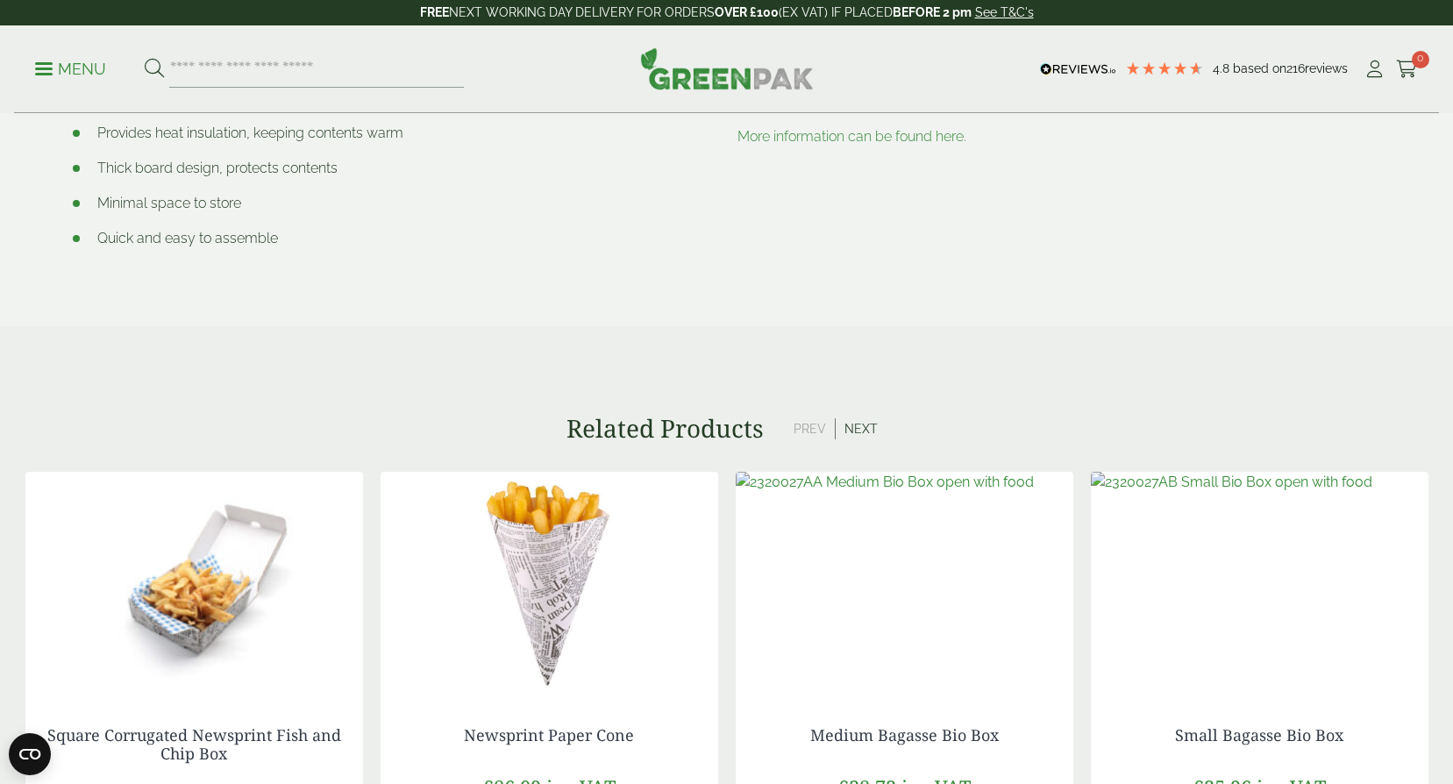
click at [865, 428] on button "Next" at bounding box center [860, 428] width 51 height 21
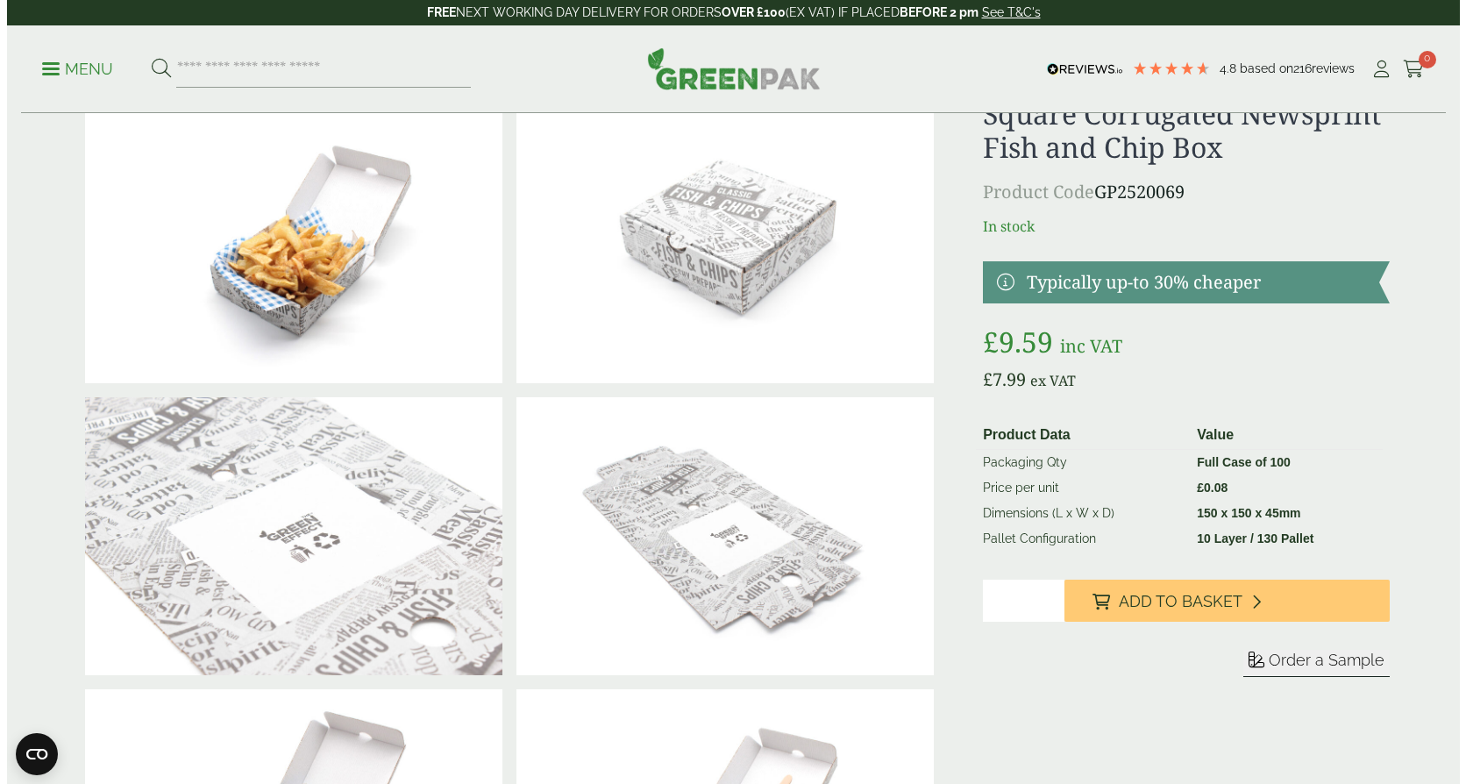
scroll to position [0, 0]
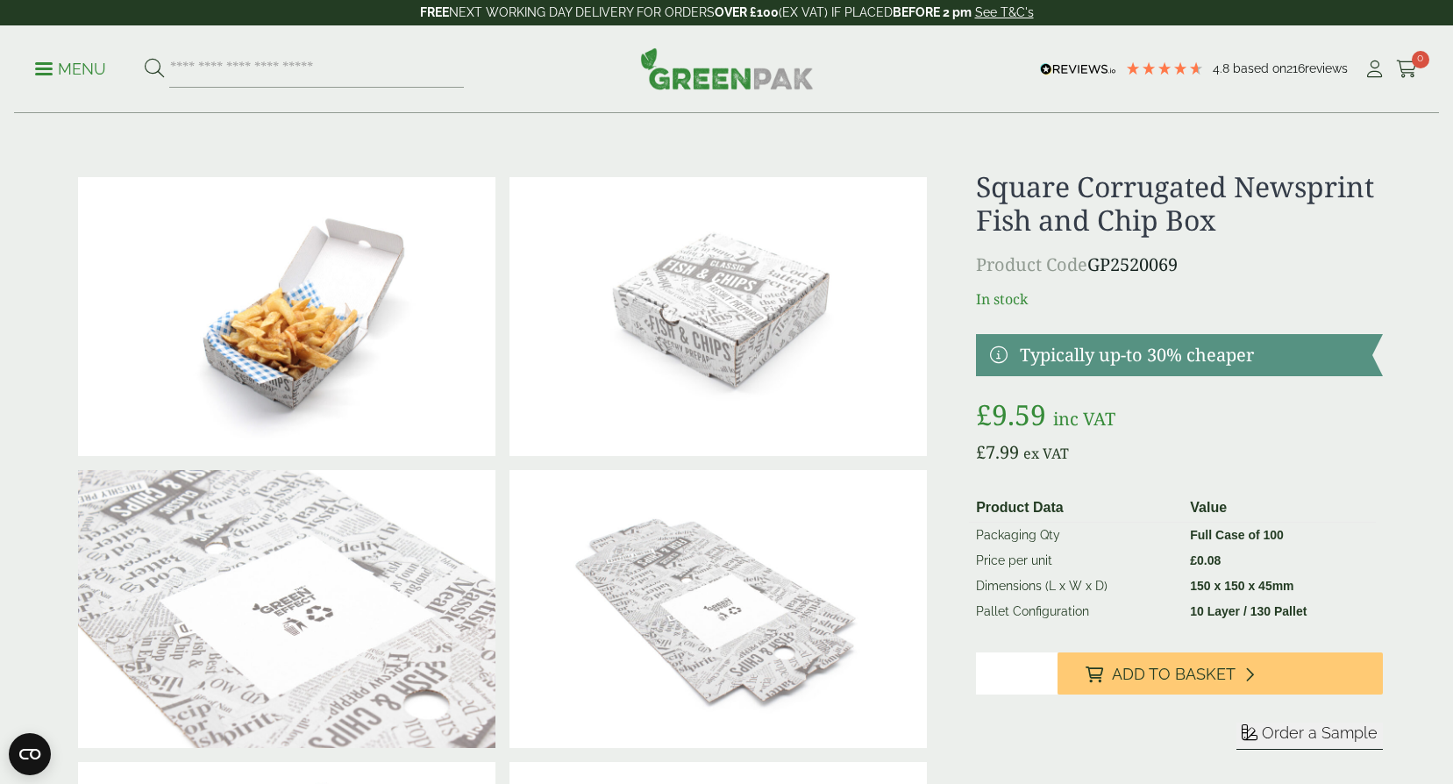
click at [64, 72] on p "Menu" at bounding box center [70, 69] width 71 height 21
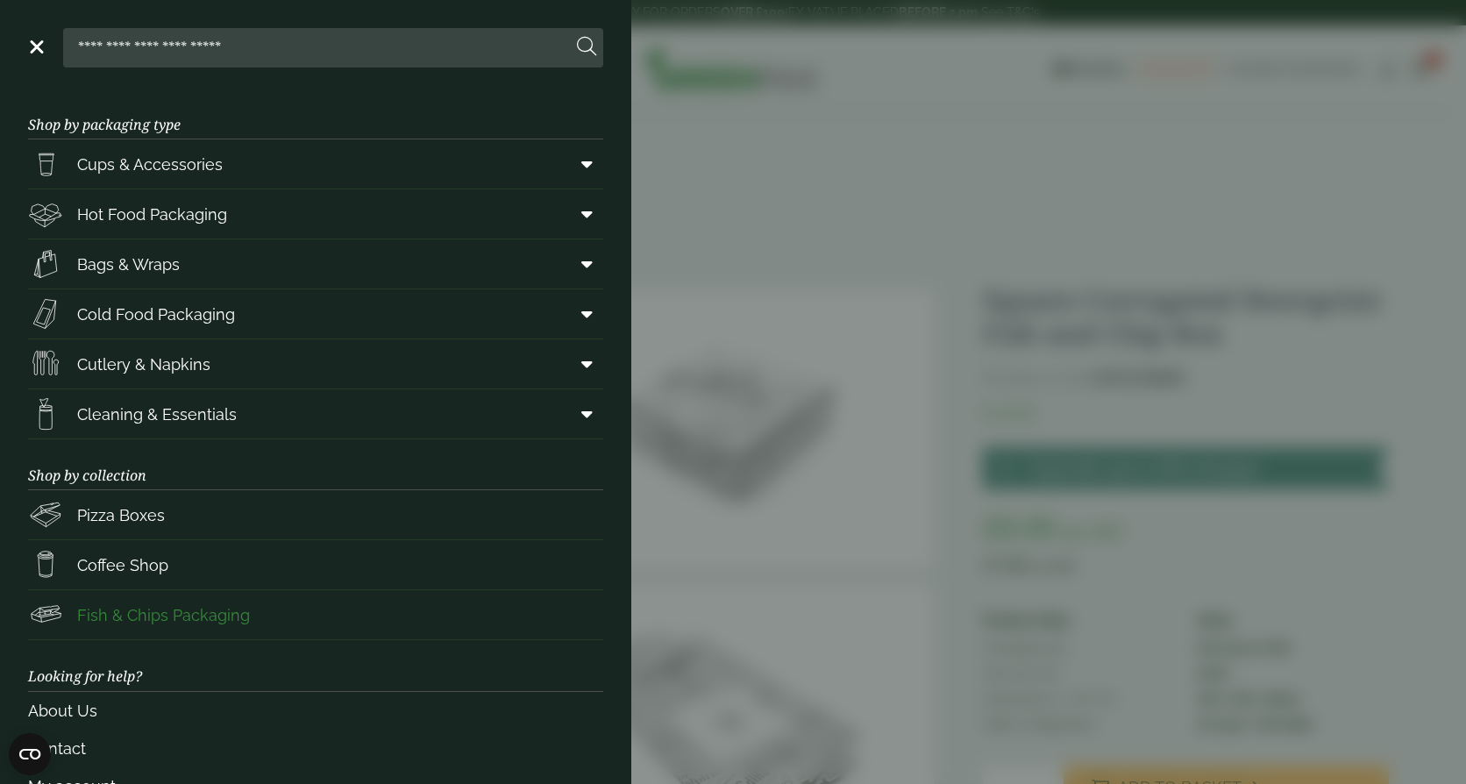
click at [191, 622] on span "Fish & Chips Packaging" at bounding box center [163, 615] width 173 height 24
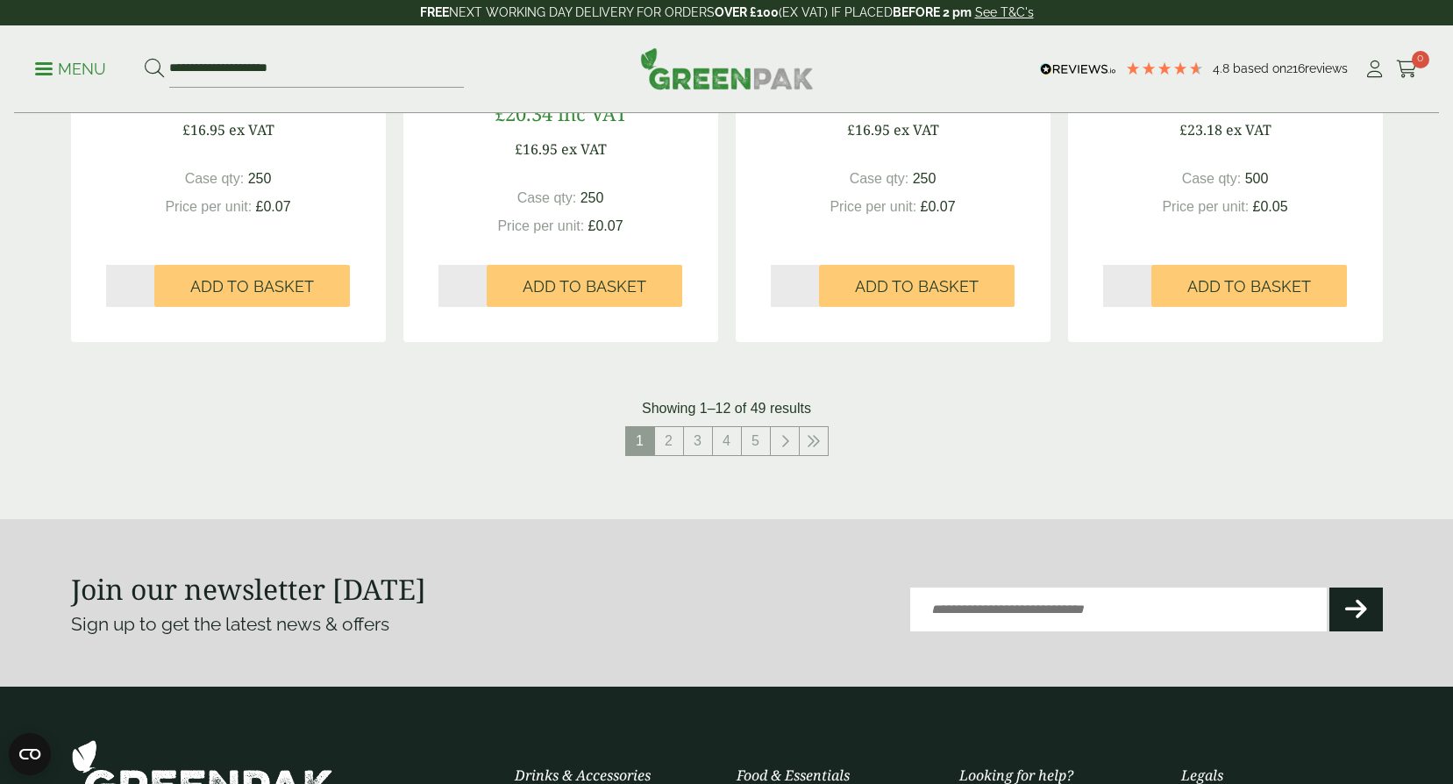
scroll to position [1841, 0]
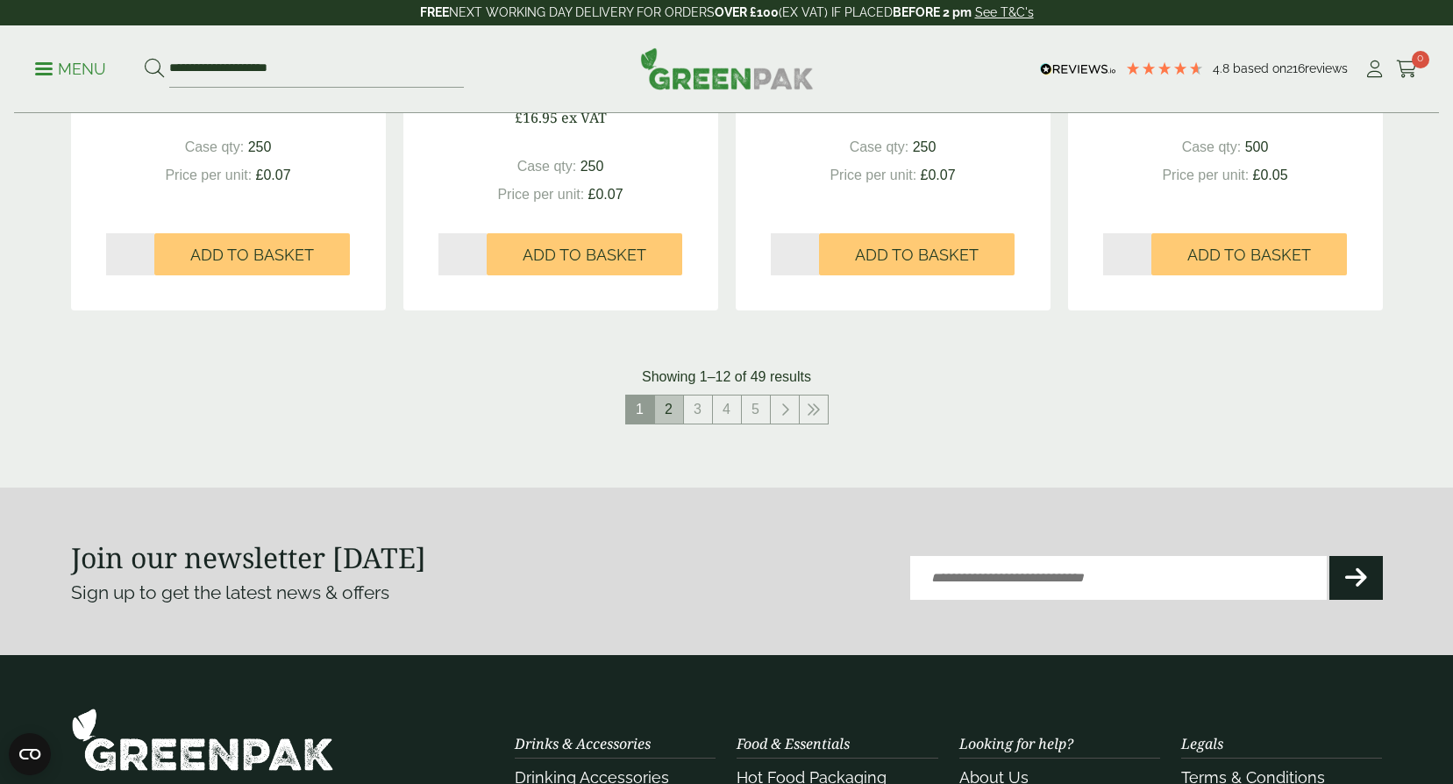
click at [671, 408] on link "2" at bounding box center [669, 409] width 28 height 28
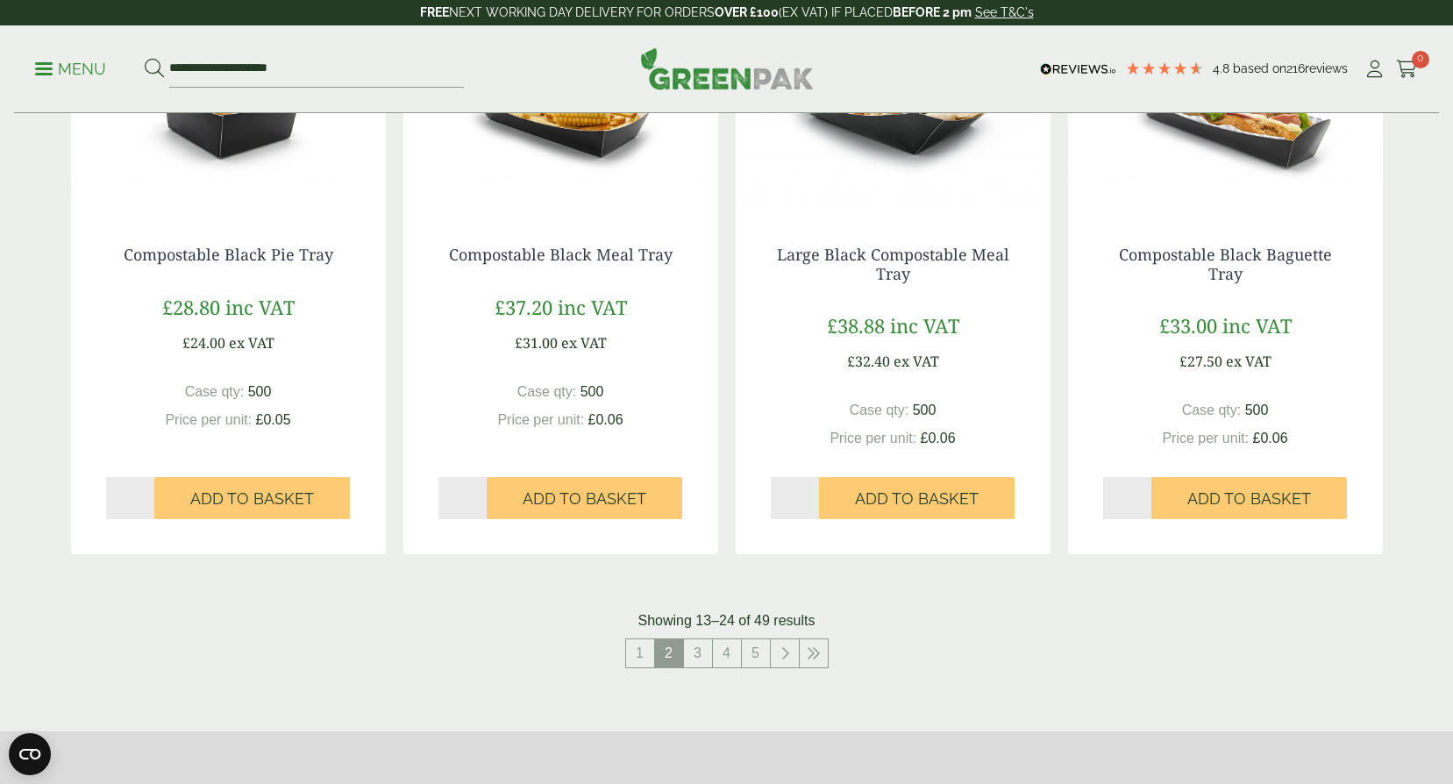
scroll to position [1666, 0]
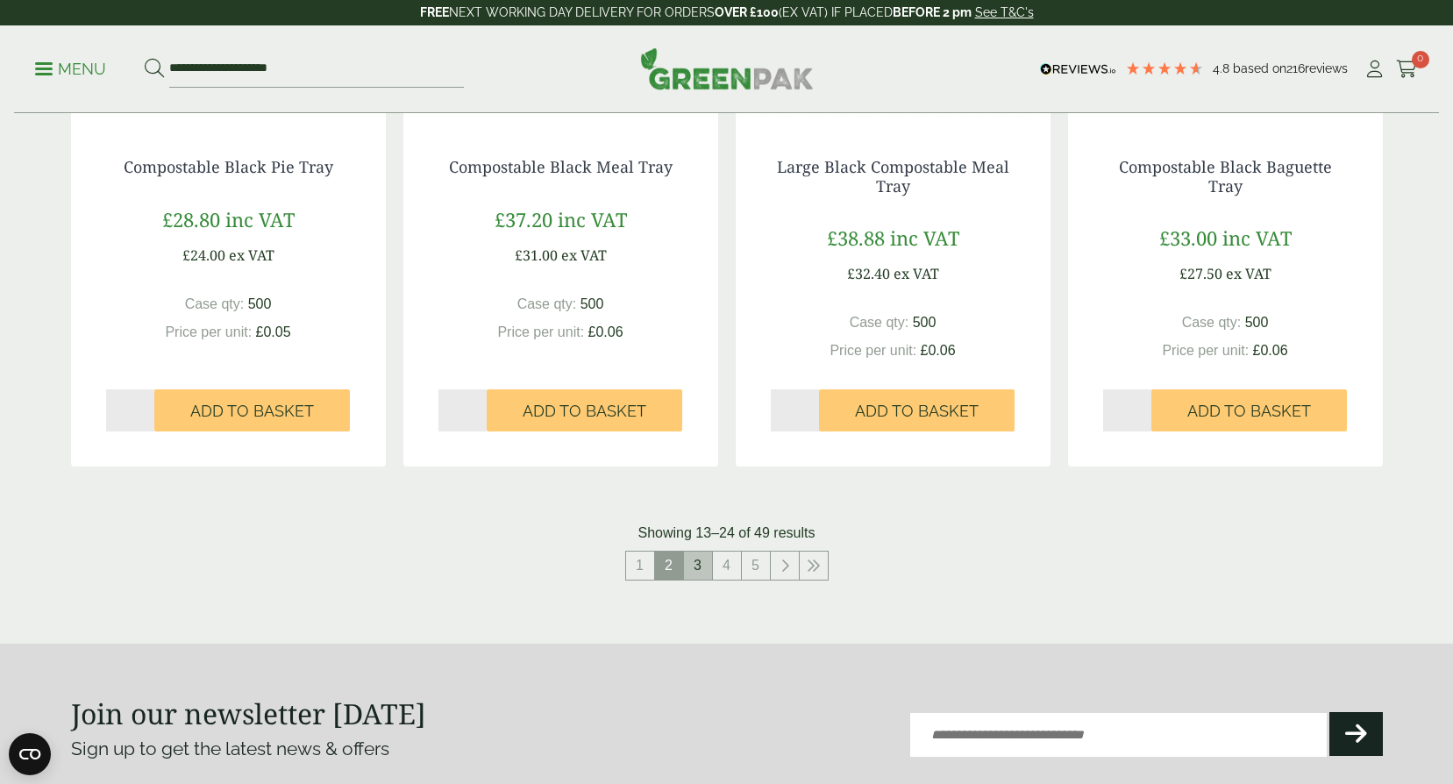
click at [701, 567] on link "3" at bounding box center [698, 565] width 28 height 28
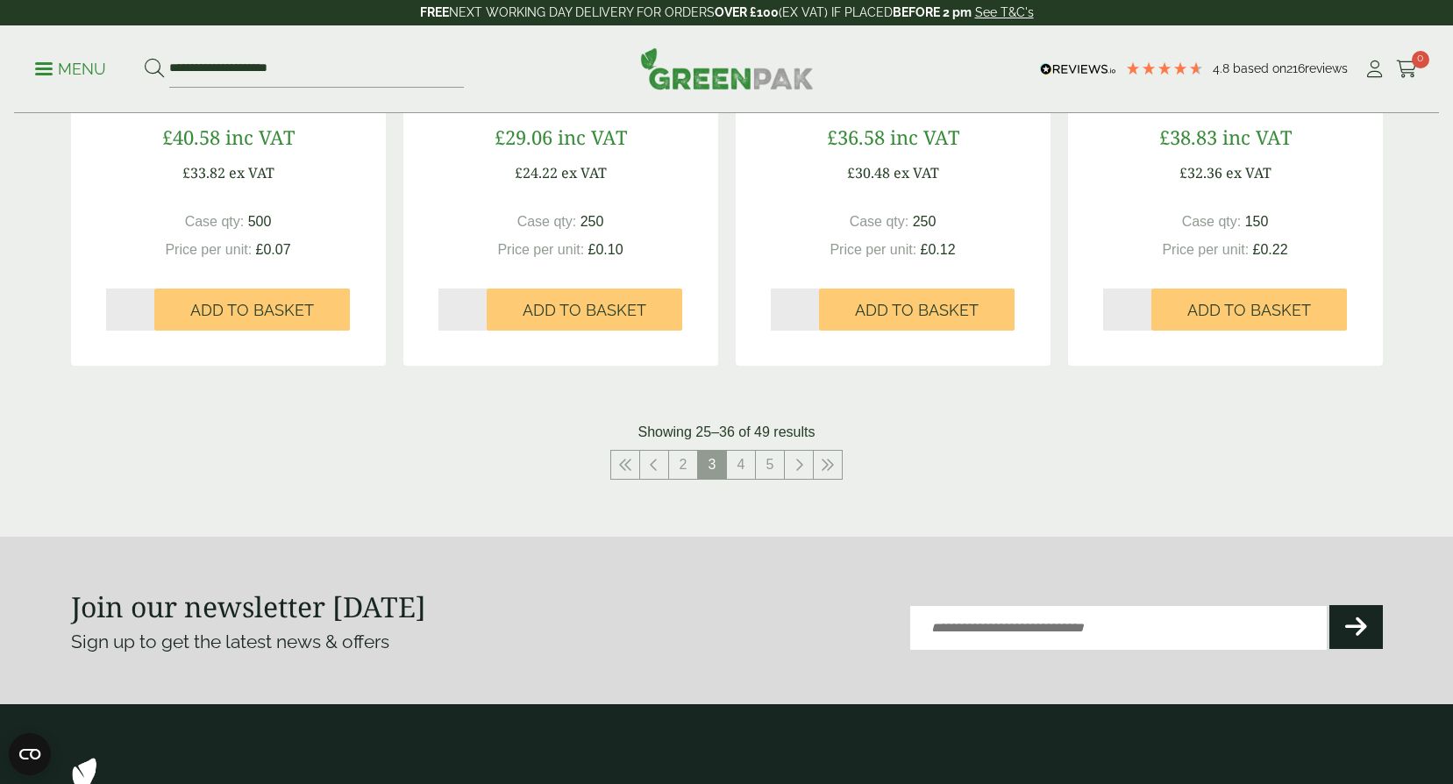
scroll to position [1666, 0]
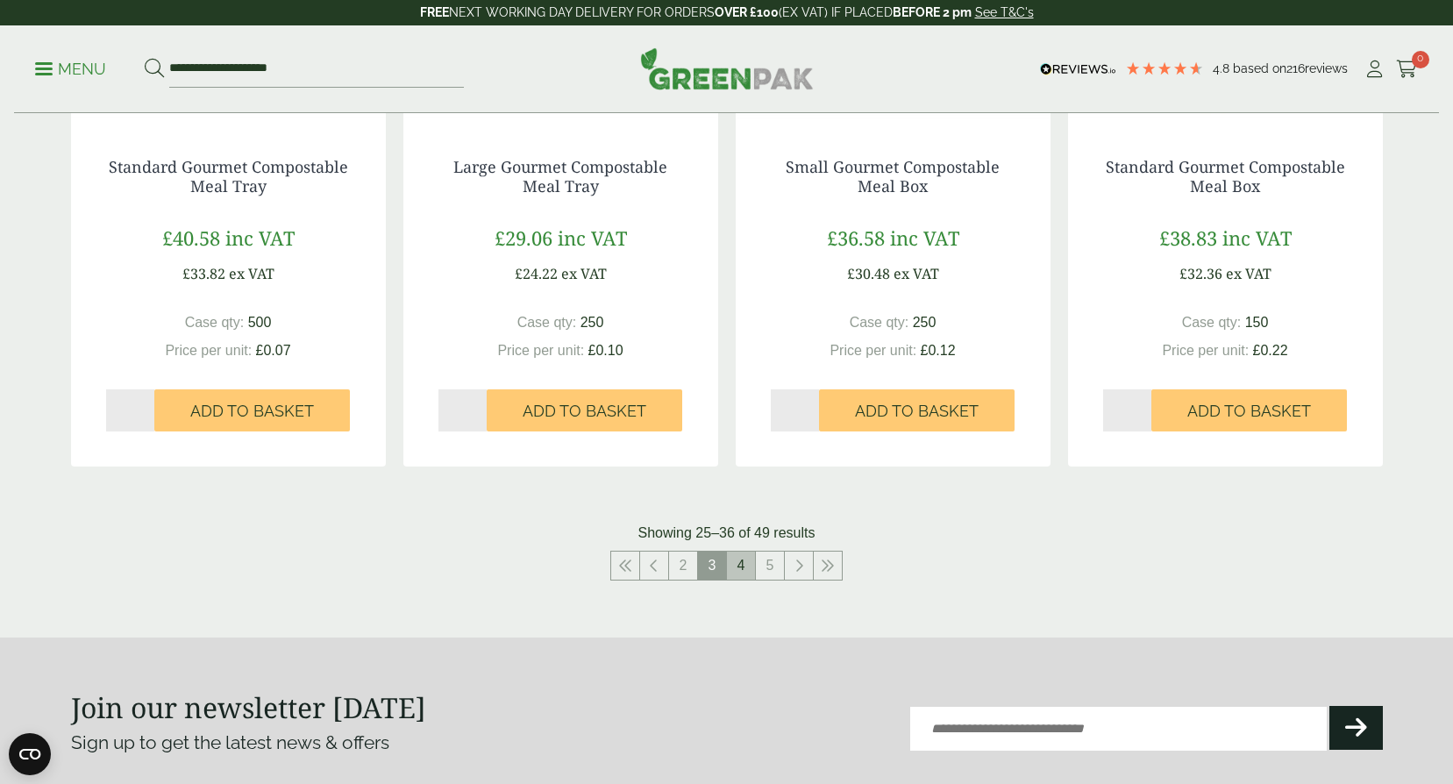
click at [737, 559] on link "4" at bounding box center [741, 565] width 28 height 28
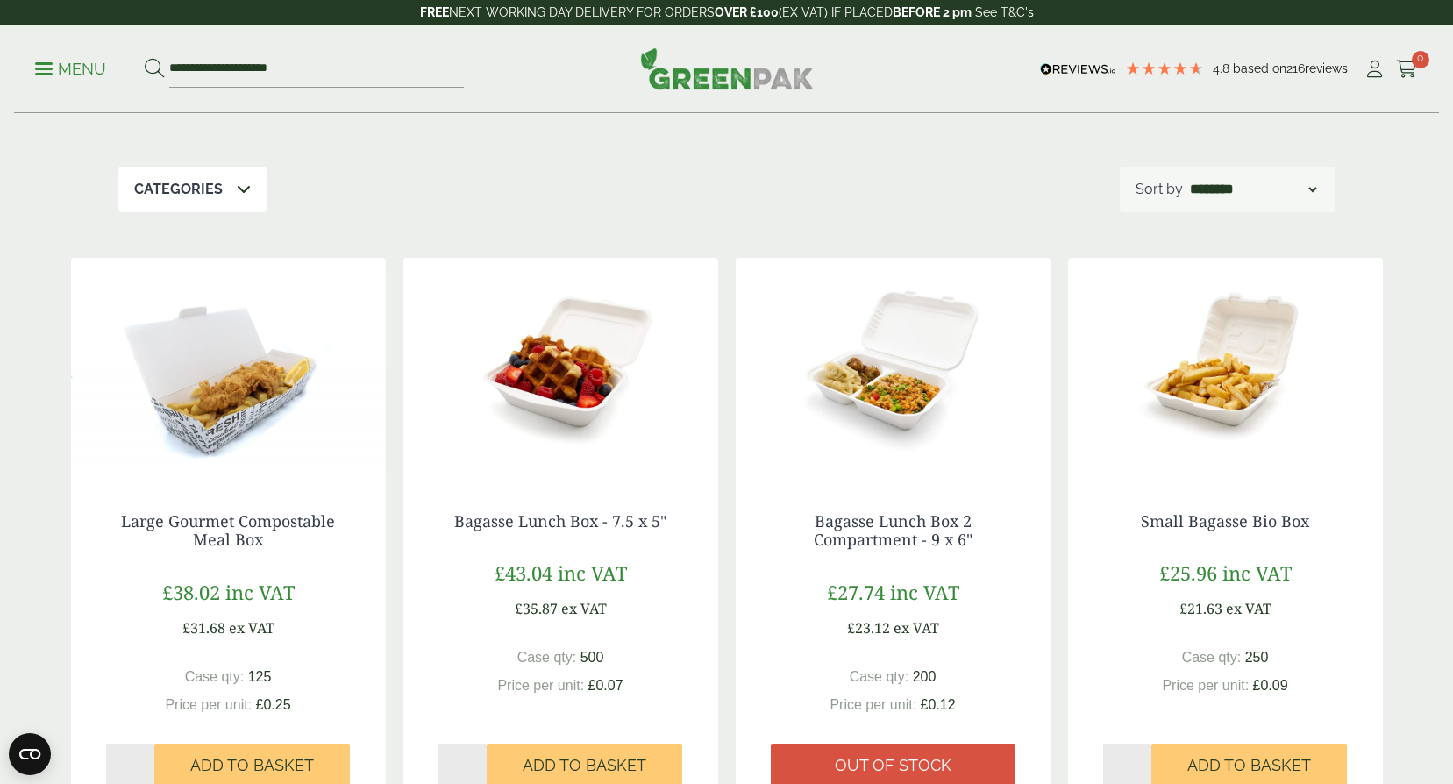
scroll to position [175, 0]
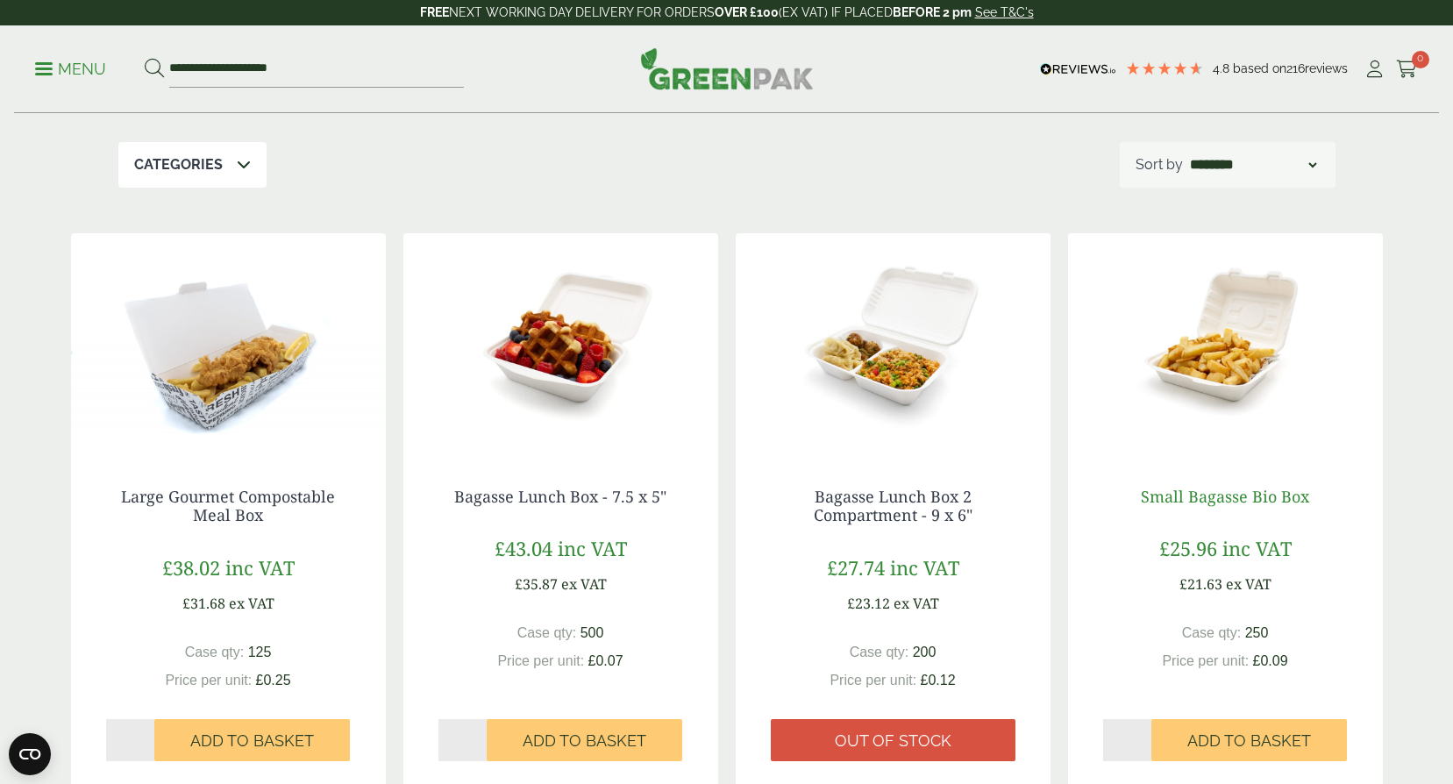
click at [1224, 502] on link "Small Bagasse Bio Box" at bounding box center [1225, 496] width 168 height 21
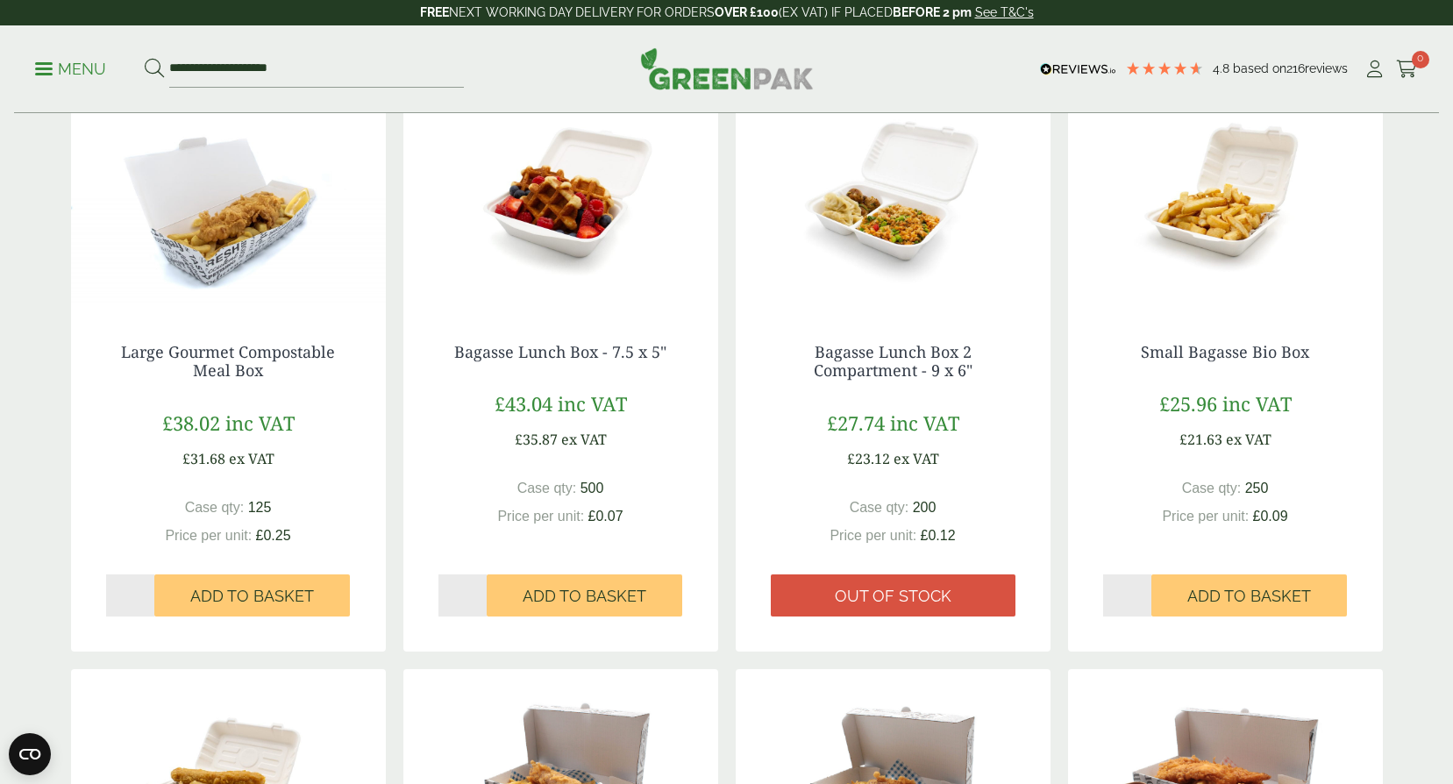
scroll to position [351, 0]
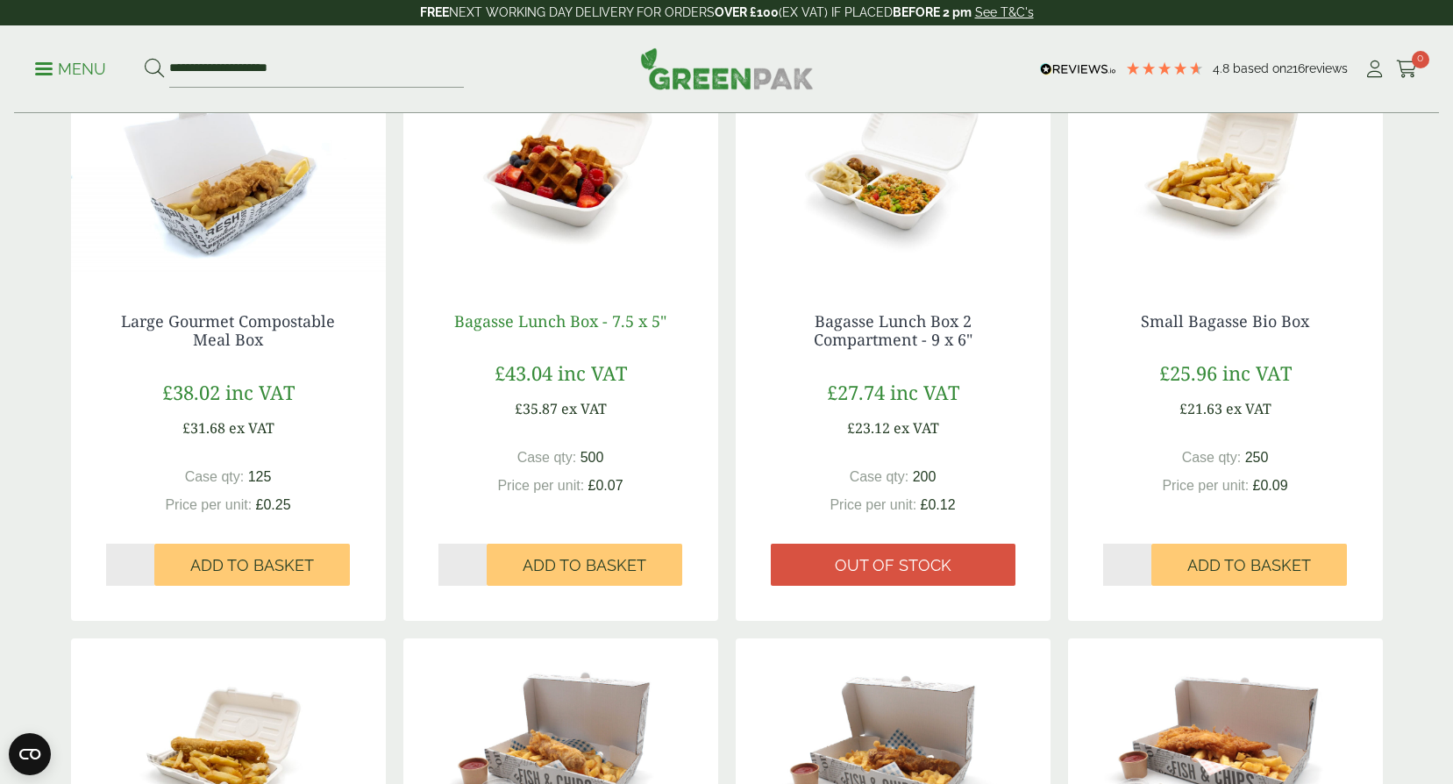
click at [525, 323] on link "Bagasse Lunch Box - 7.5 x 5"" at bounding box center [560, 320] width 212 height 21
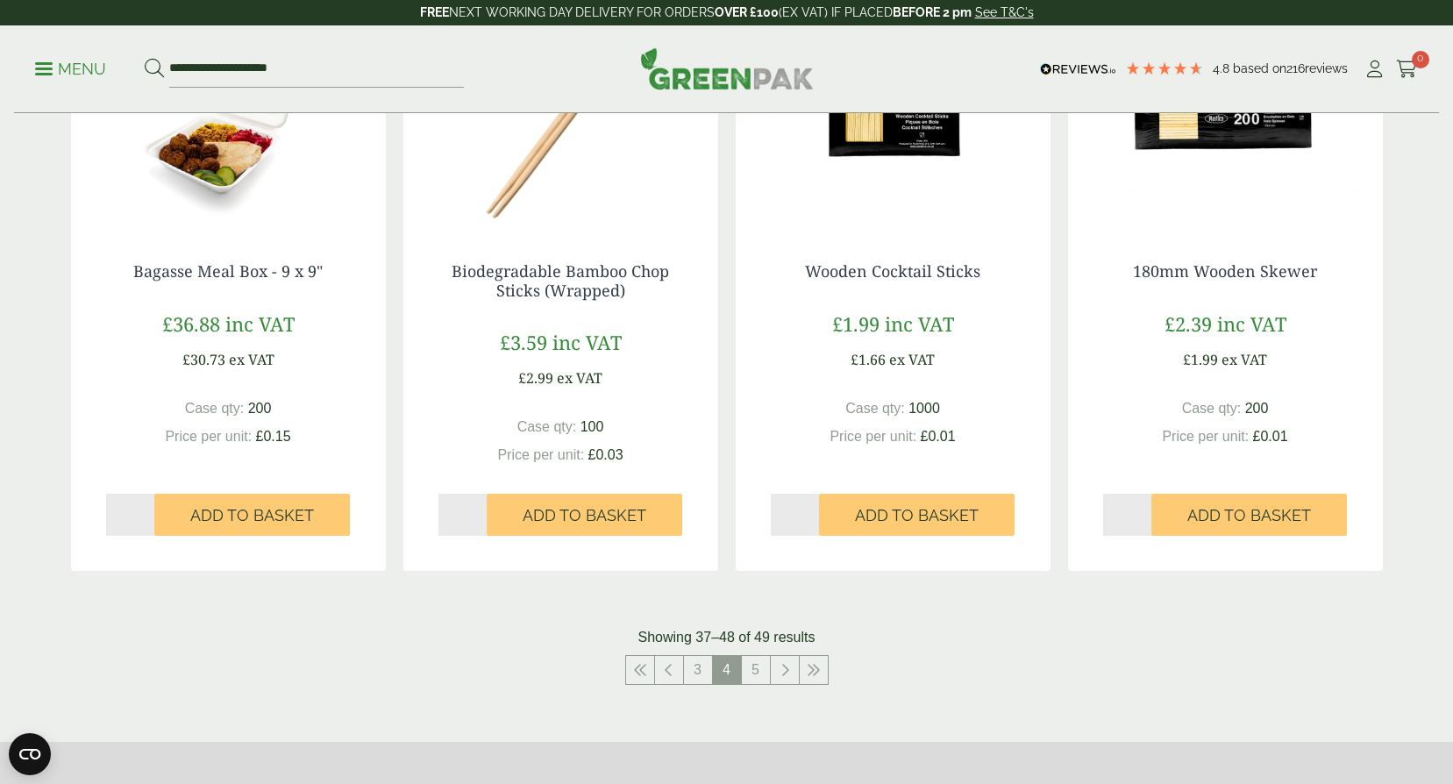
scroll to position [1490, 0]
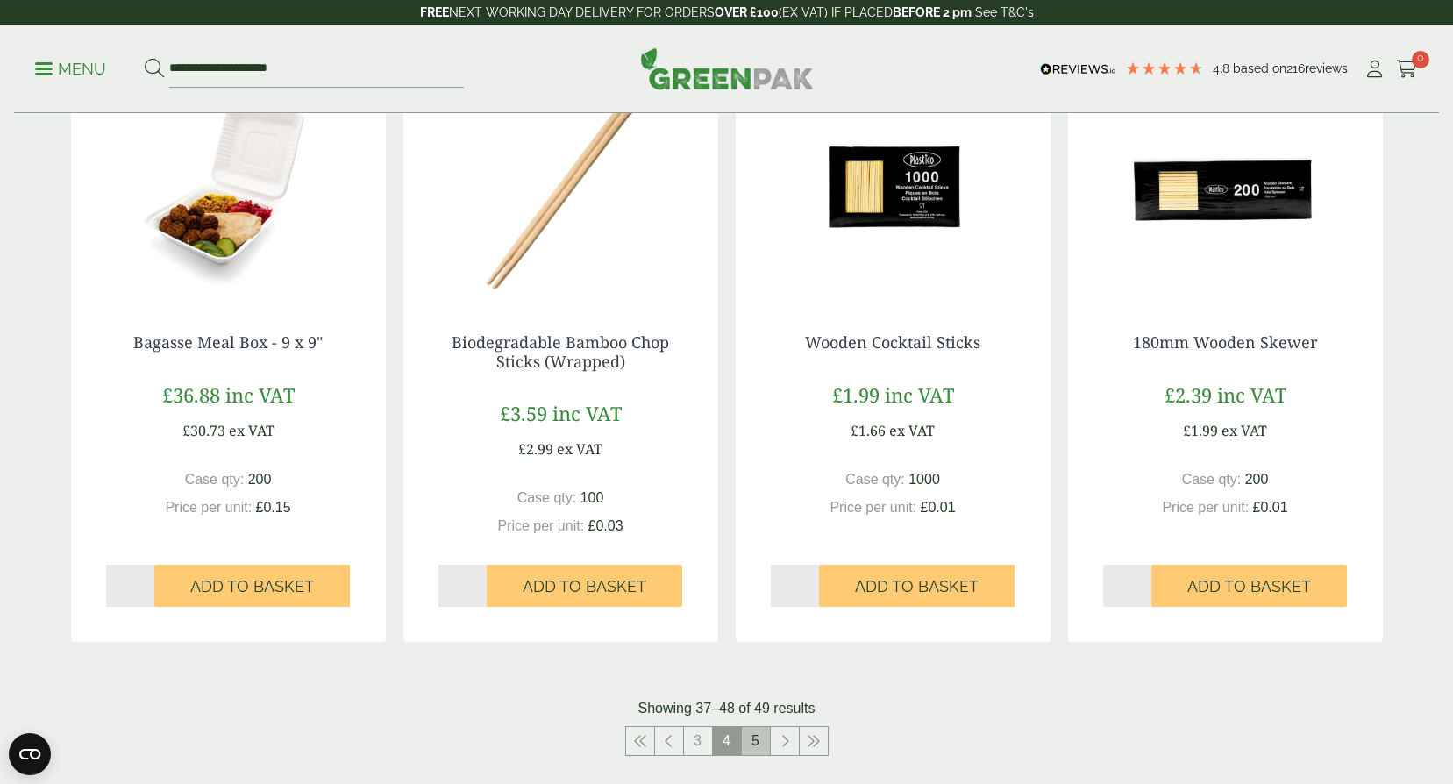
click at [760, 743] on link "5" at bounding box center [756, 741] width 28 height 28
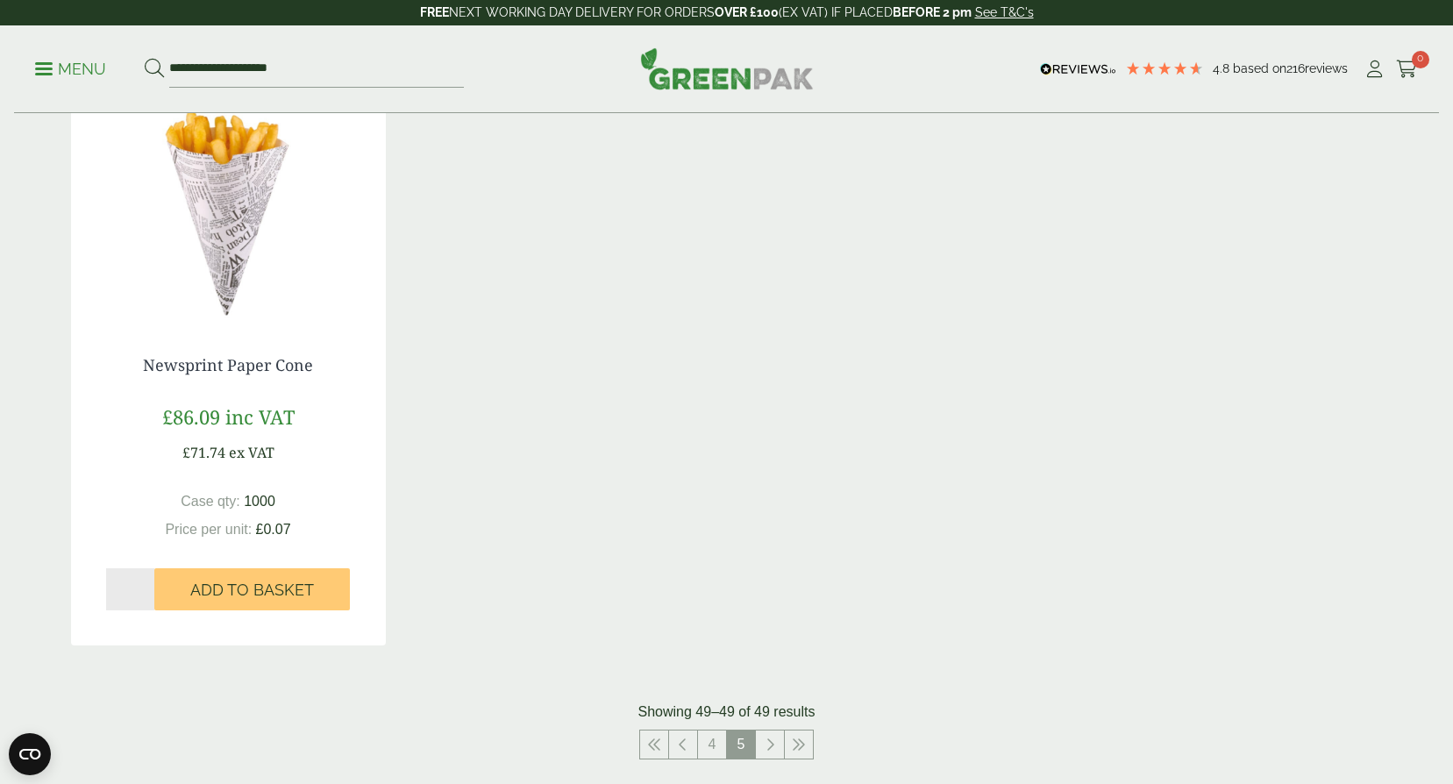
scroll to position [276, 0]
